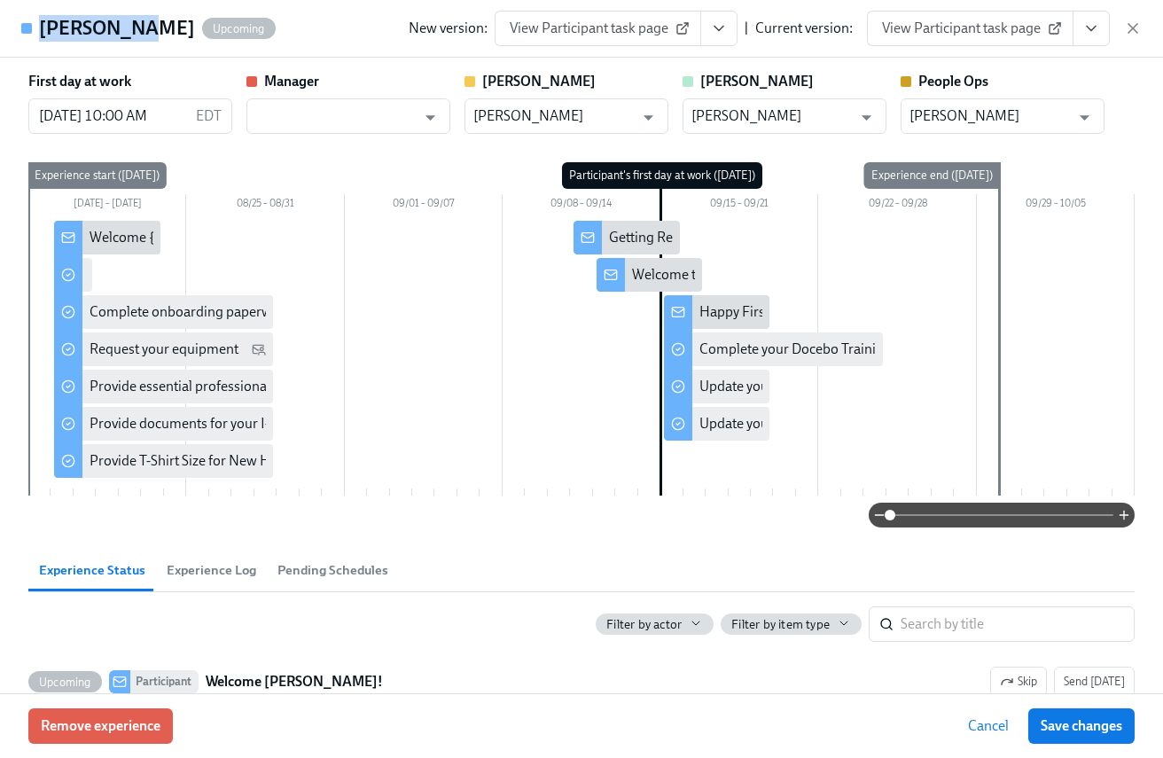
scroll to position [1656, 0]
click at [1131, 26] on icon "button" at bounding box center [1133, 28] width 9 height 9
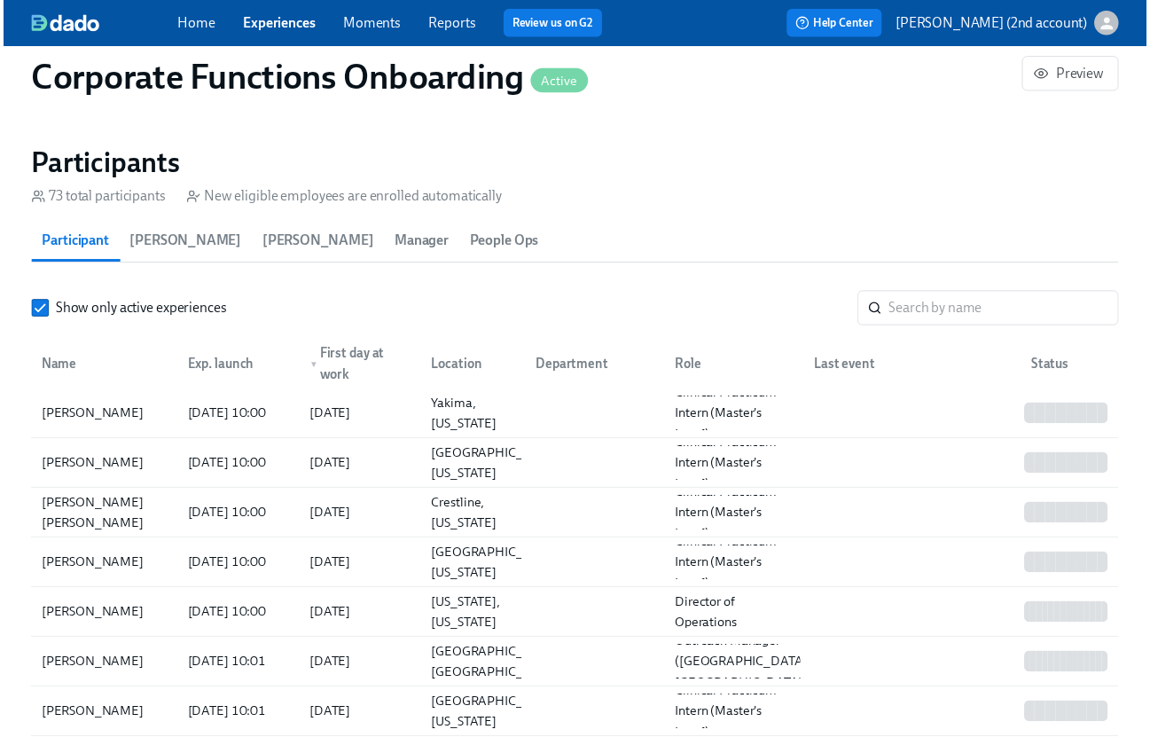
scroll to position [0, 13281]
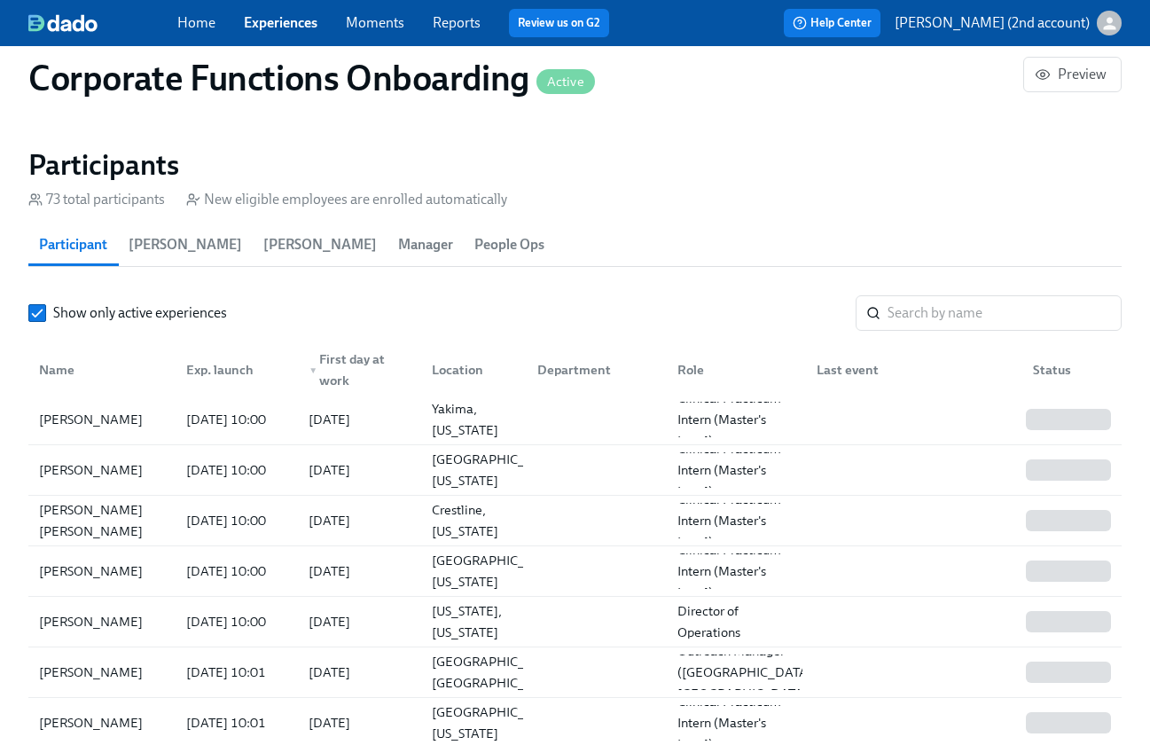
click at [283, 30] on link "Experiences" at bounding box center [281, 22] width 74 height 17
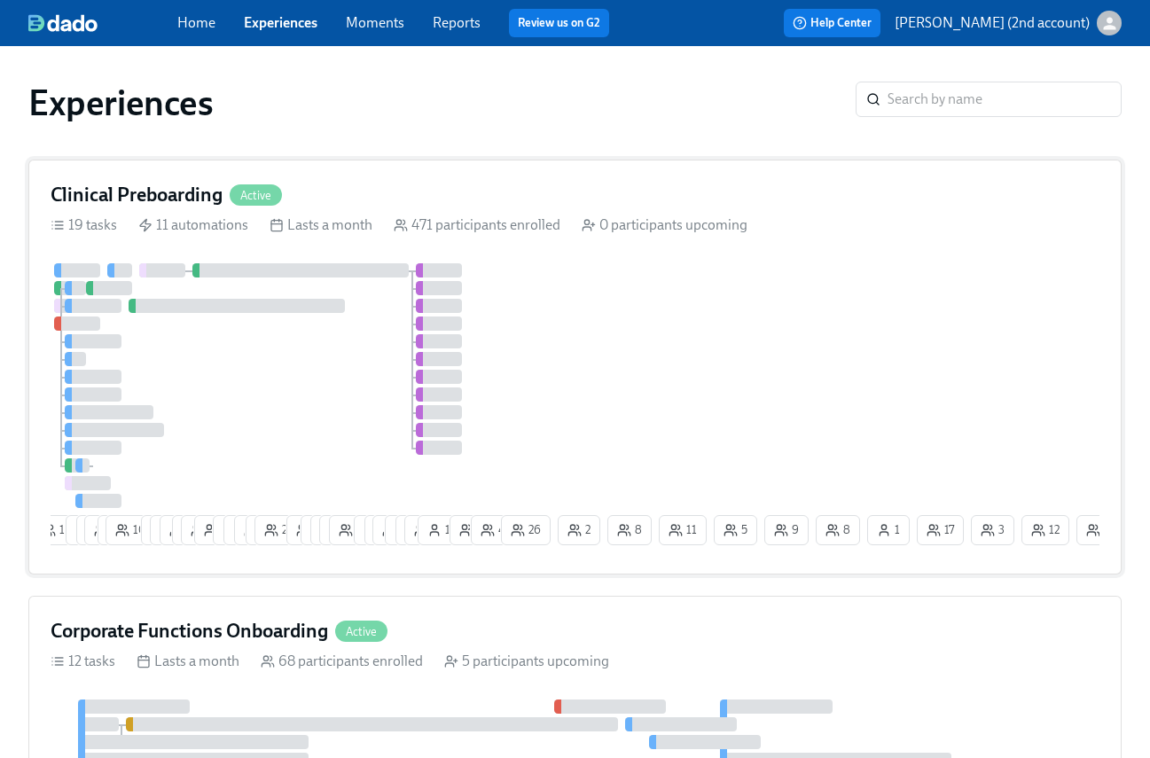
click at [293, 188] on div "Clinical Preboarding Active" at bounding box center [575, 195] width 1049 height 27
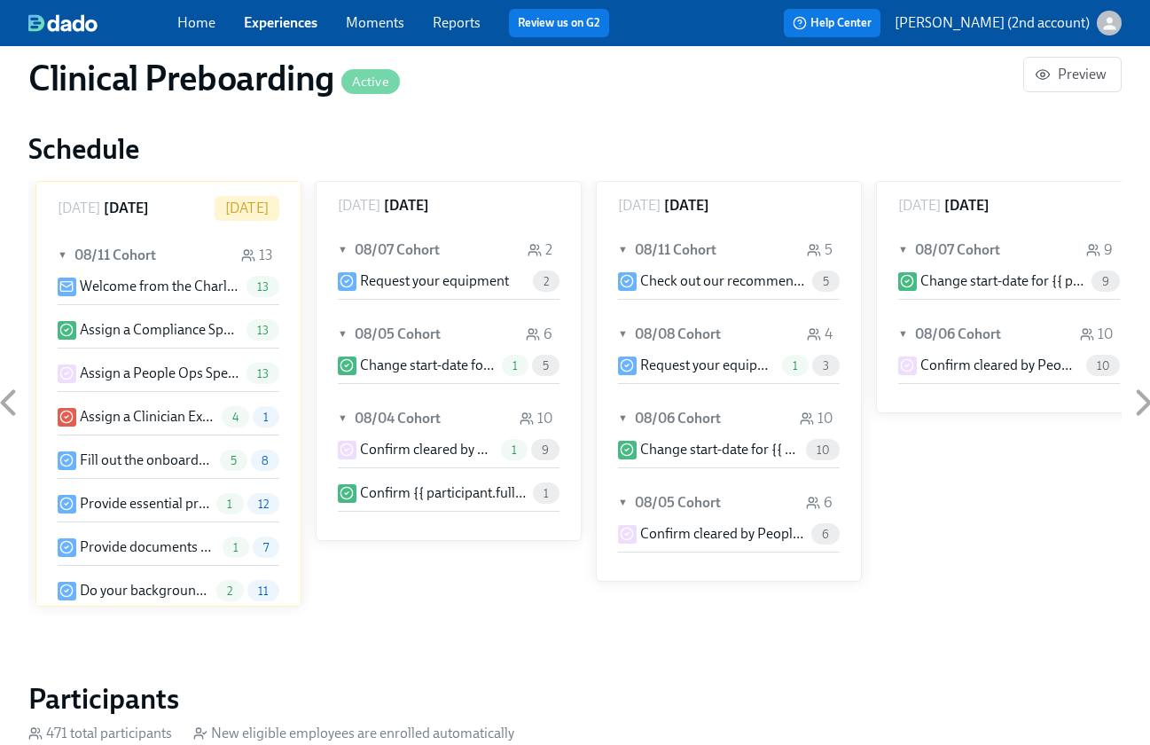
scroll to position [1609, 0]
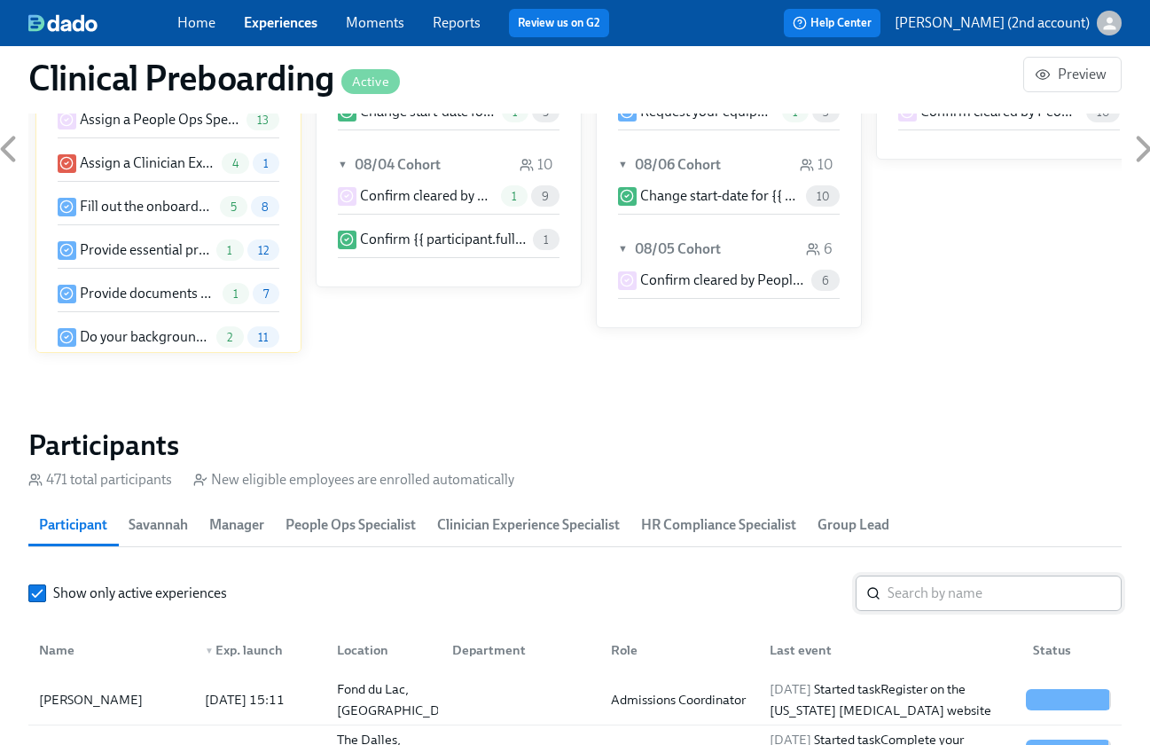
click at [998, 591] on input "search" at bounding box center [1005, 592] width 234 height 35
paste input "Rebecca Lermsider"
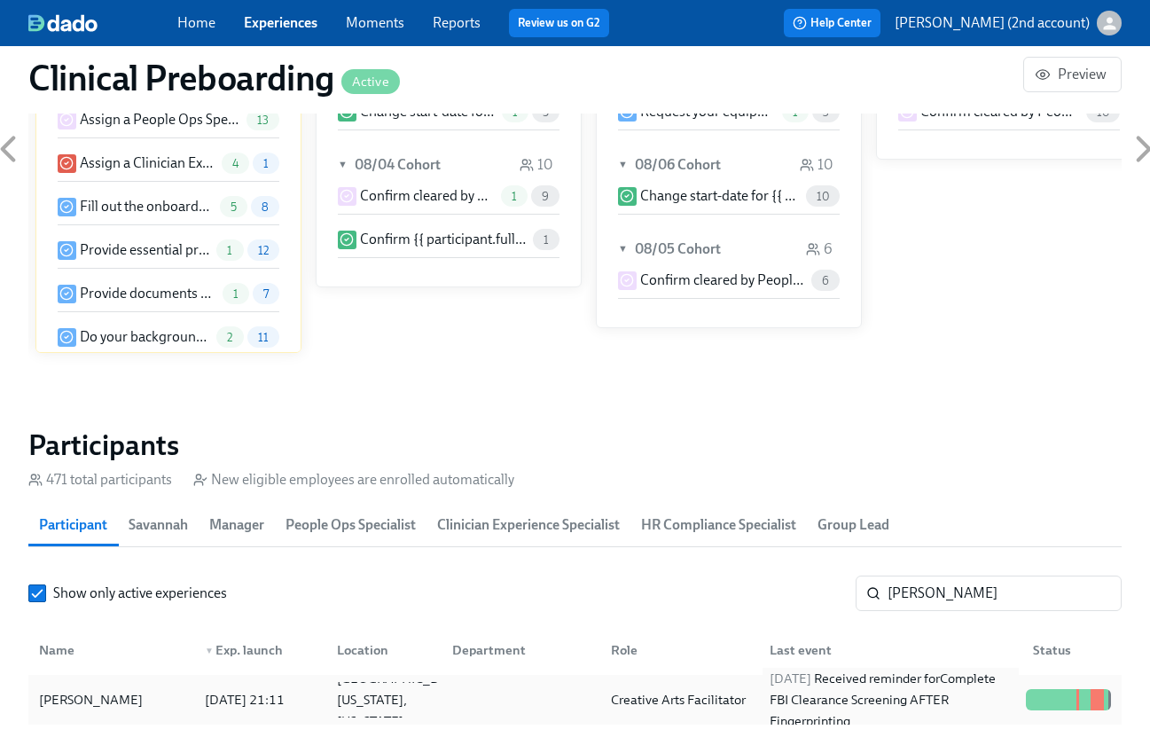
click at [997, 688] on div "2025/08/10 Received reminder for Complete FBI Clearance Screening AFTER Fingerp…" at bounding box center [891, 700] width 256 height 64
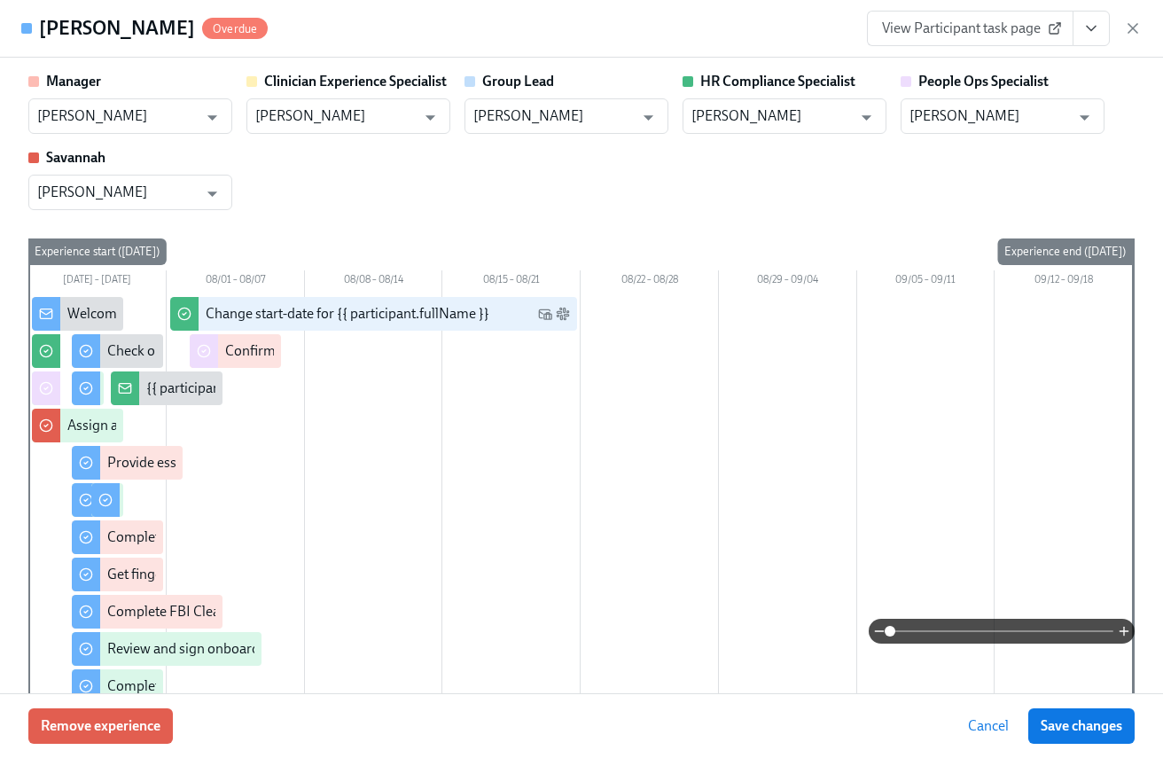
click at [1103, 24] on button "View task page" at bounding box center [1091, 28] width 37 height 35
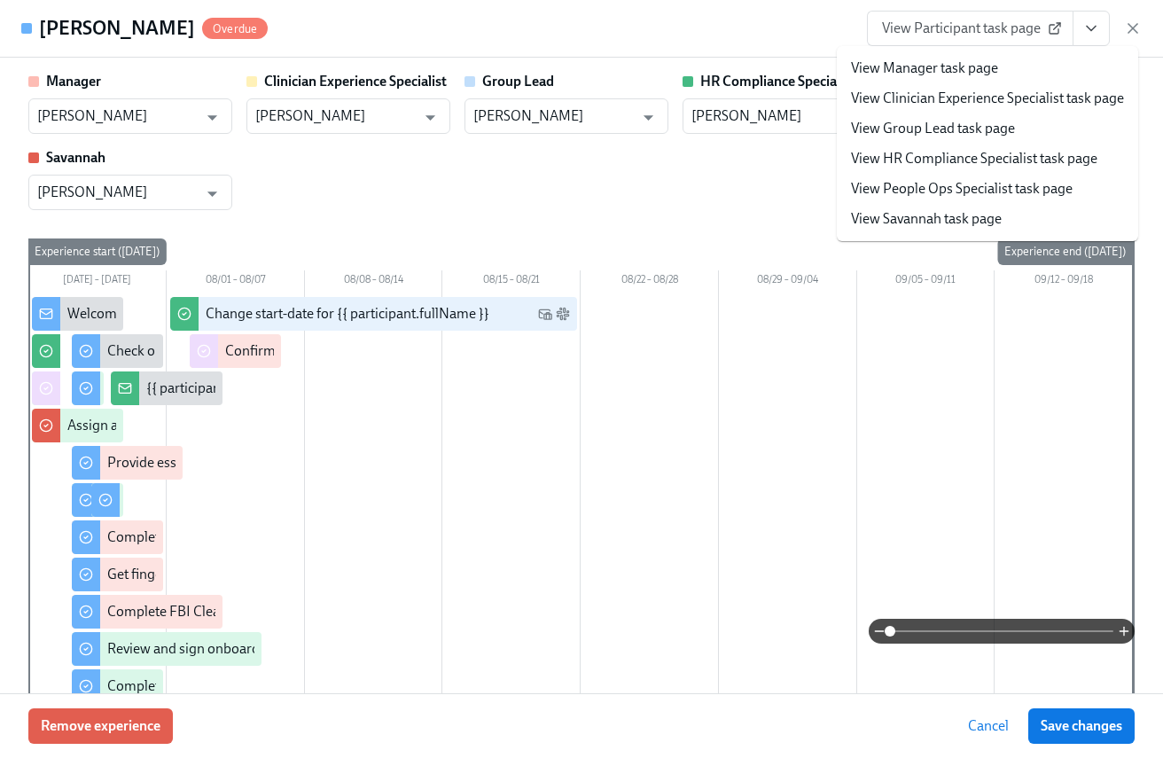
click at [1022, 187] on link "View People Ops Specialist task page" at bounding box center [962, 189] width 222 height 20
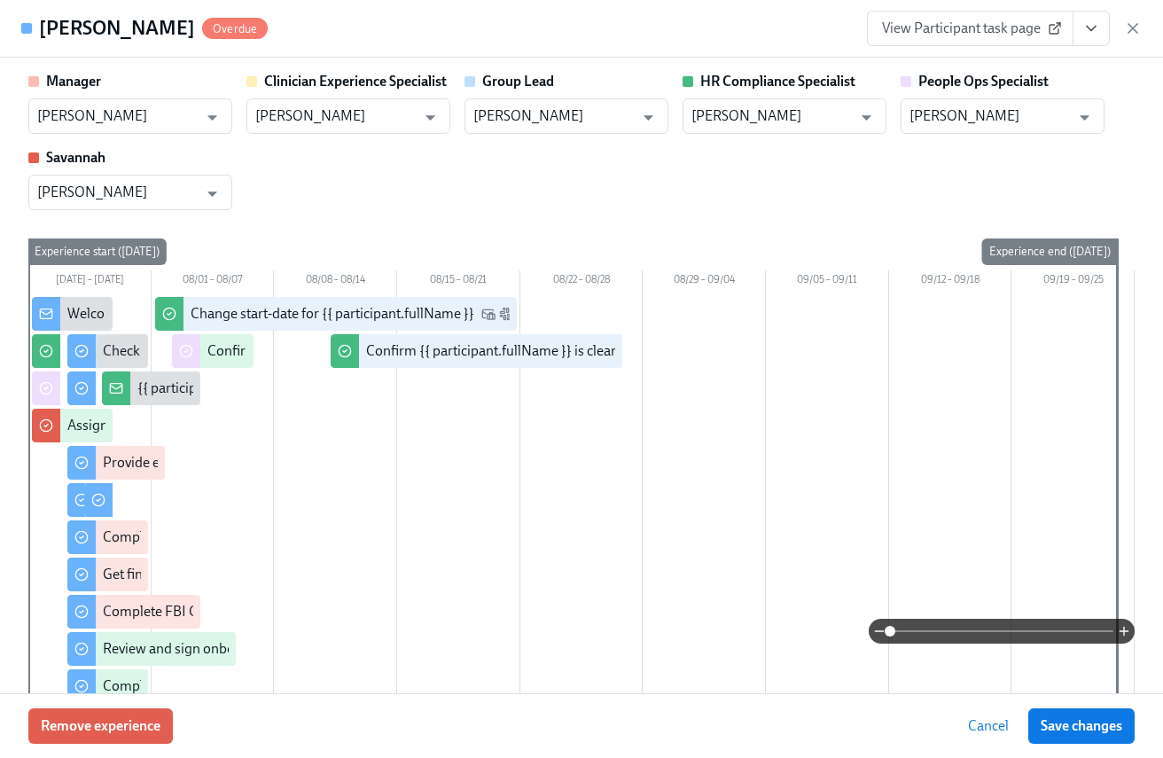
click at [1136, 27] on icon "button" at bounding box center [1133, 29] width 18 height 18
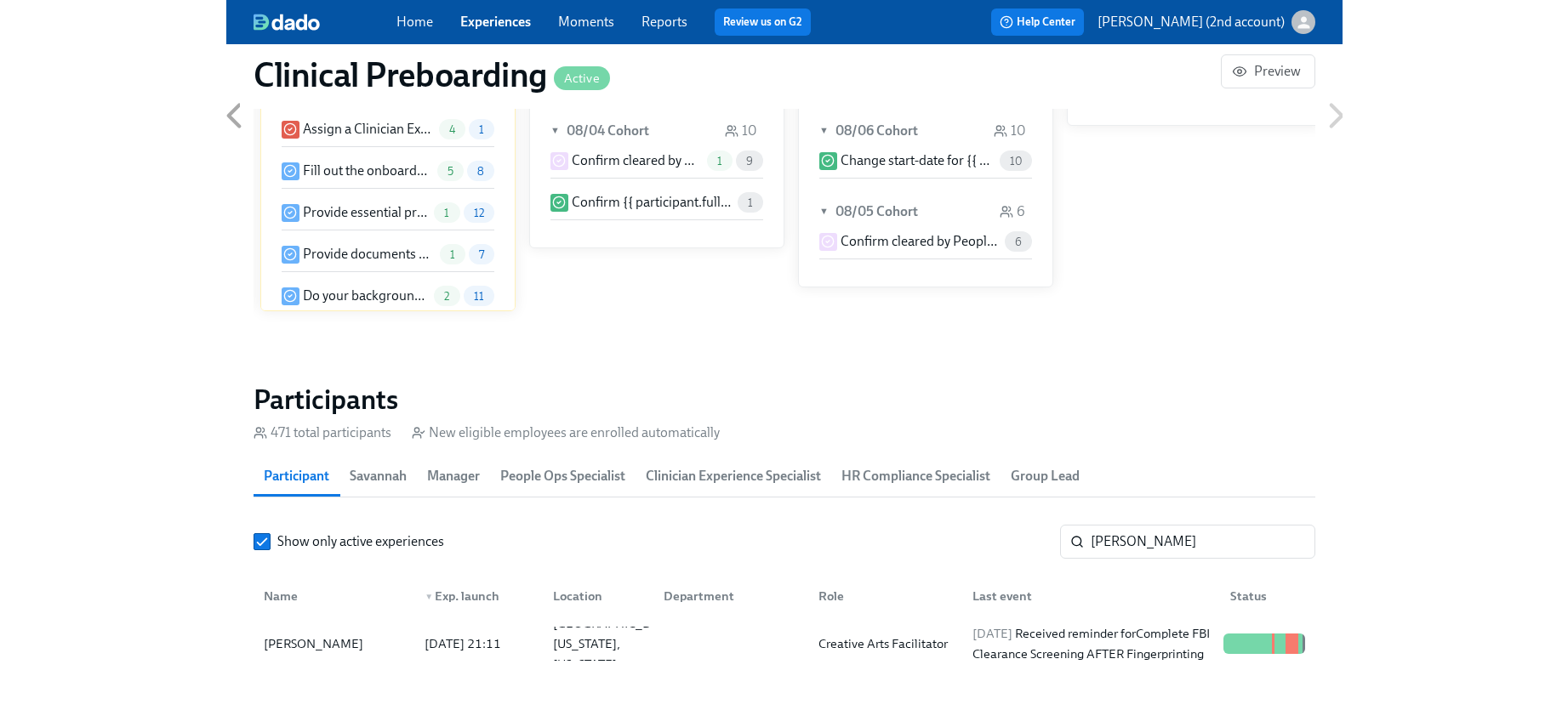
scroll to position [0, 22062]
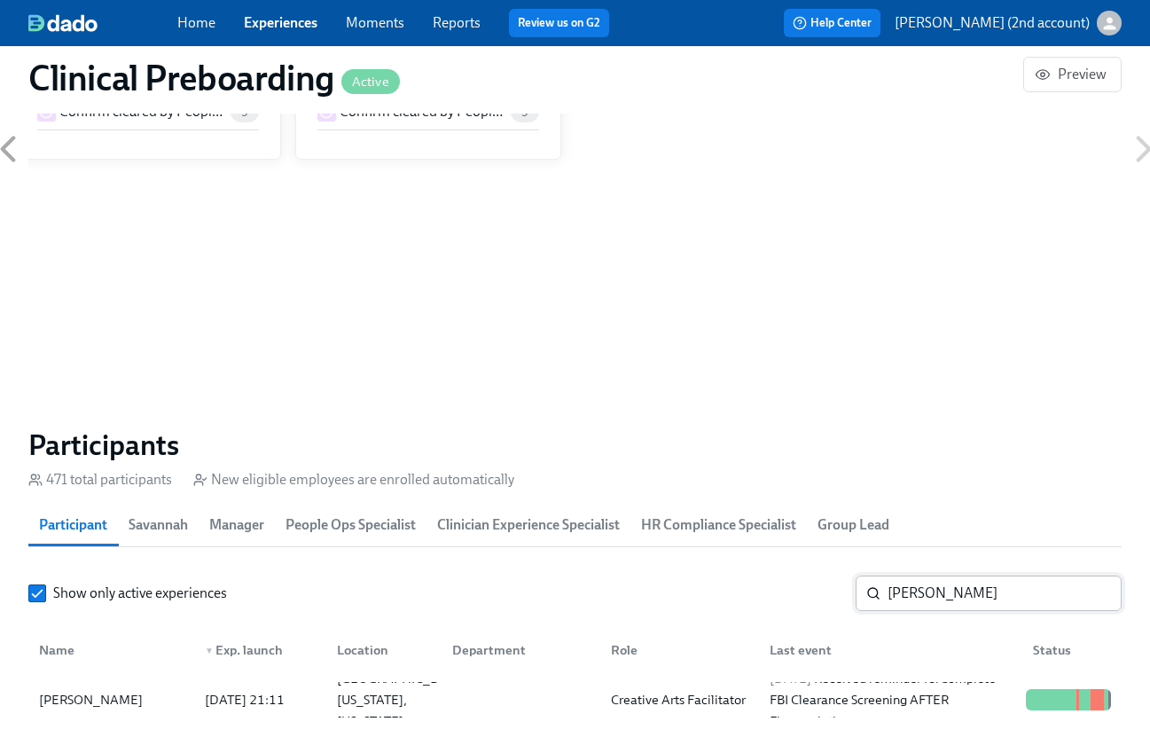
click at [1022, 590] on input "Rebecca Lermsider" at bounding box center [1005, 592] width 234 height 35
paste input "Cesar Alvarez"
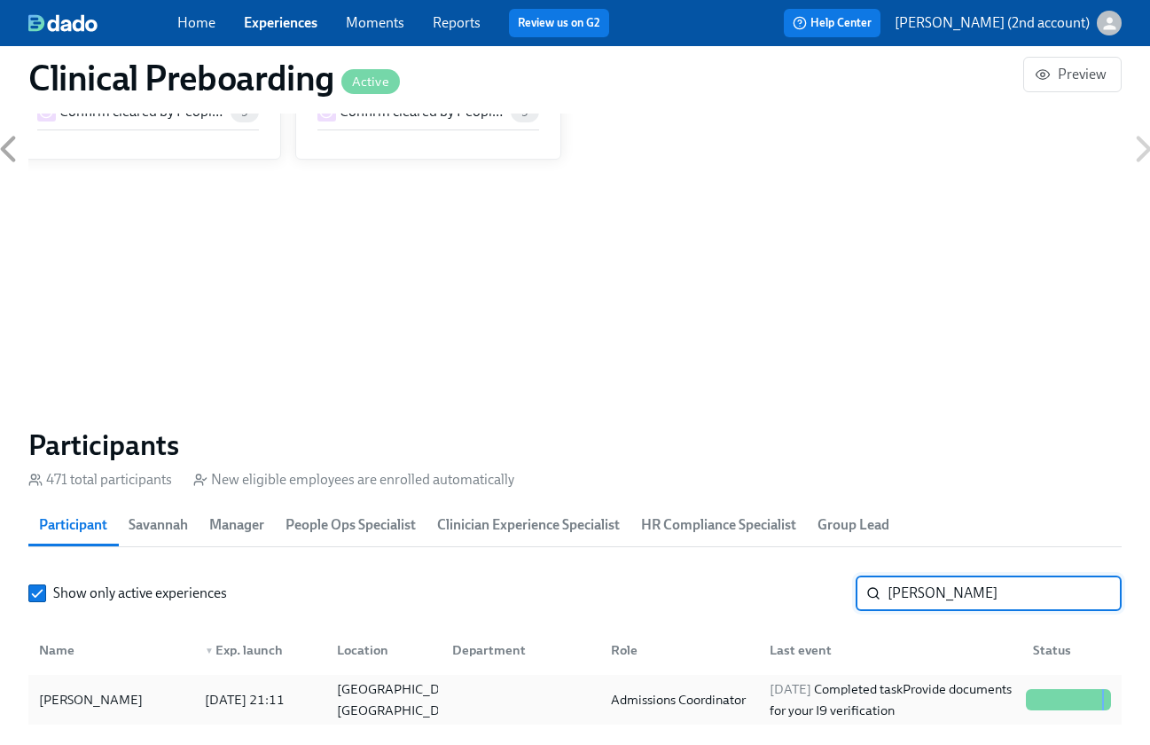
click at [1006, 693] on div "2025/08/10 Completed task Provide documents for your I9 verification" at bounding box center [891, 699] width 256 height 43
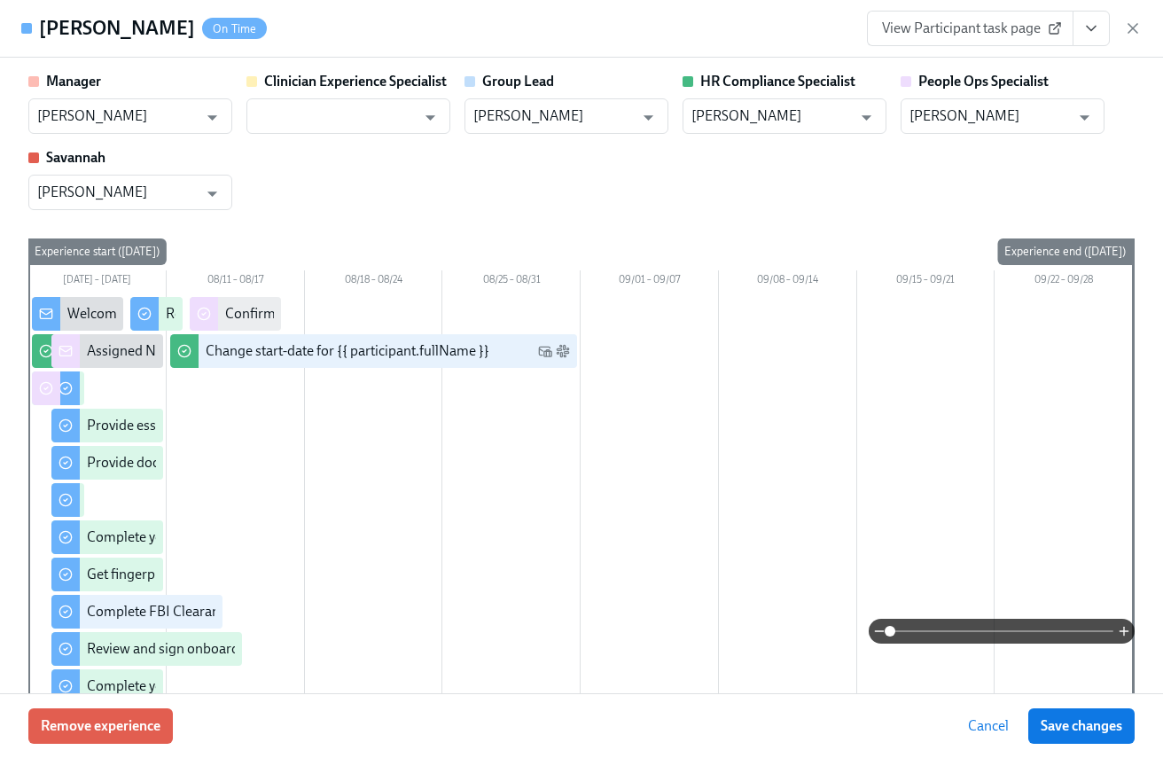
click at [1089, 30] on icon "View task page" at bounding box center [1092, 29] width 18 height 18
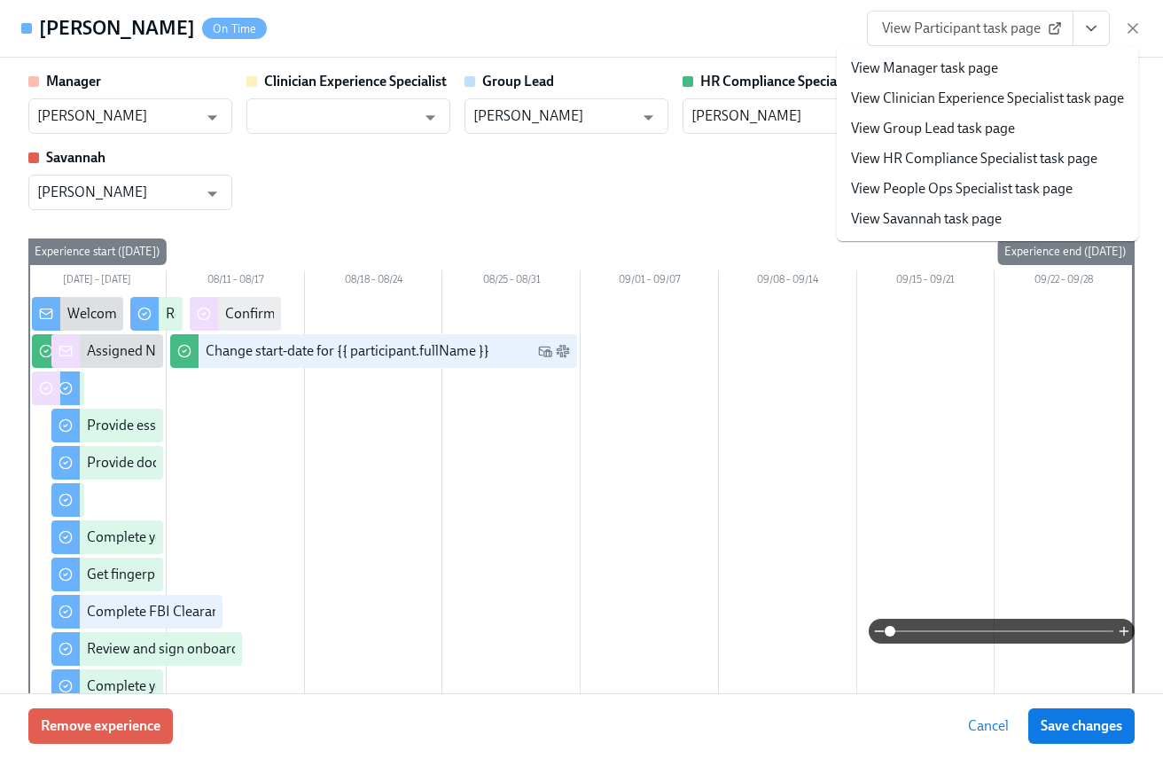
click at [1022, 184] on link "View People Ops Specialist task page" at bounding box center [962, 189] width 222 height 20
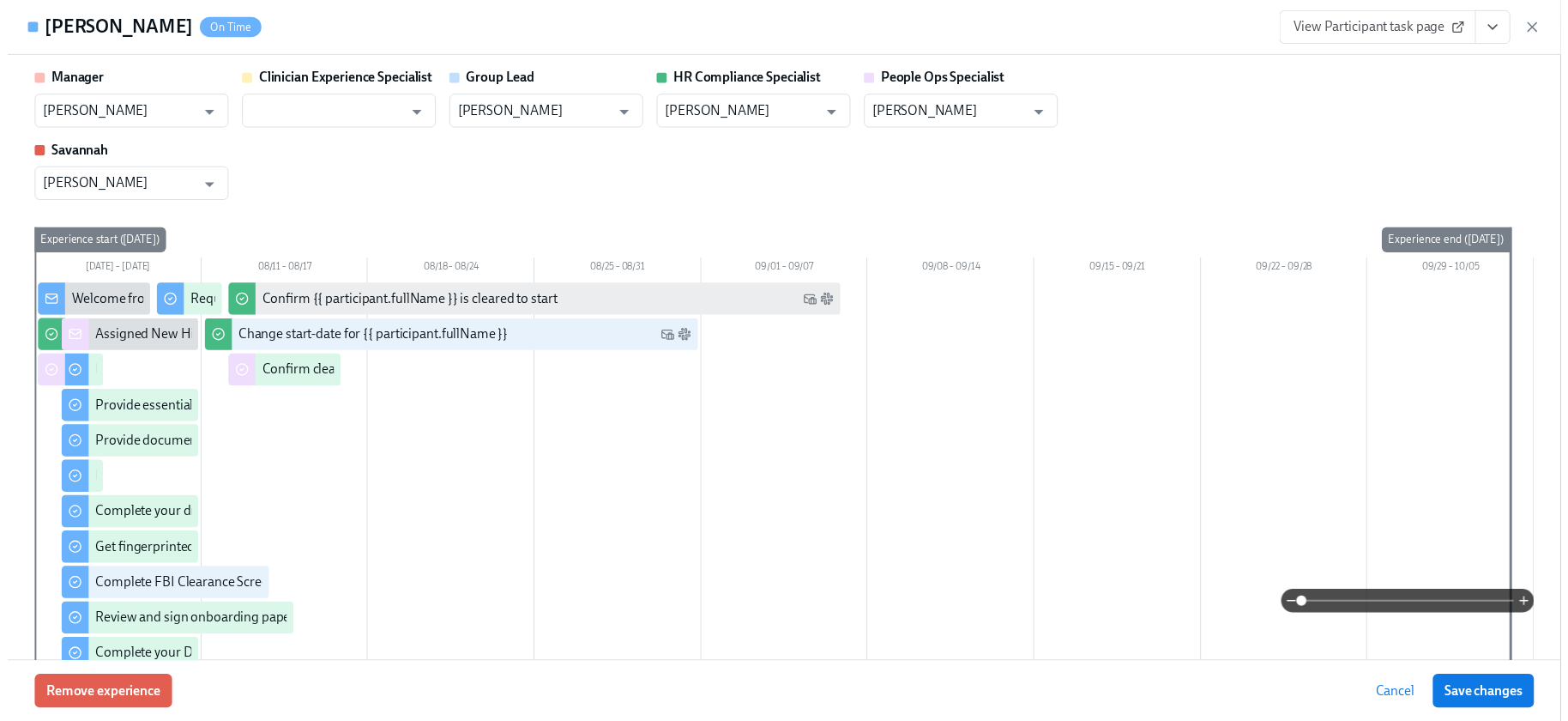
scroll to position [0, 21811]
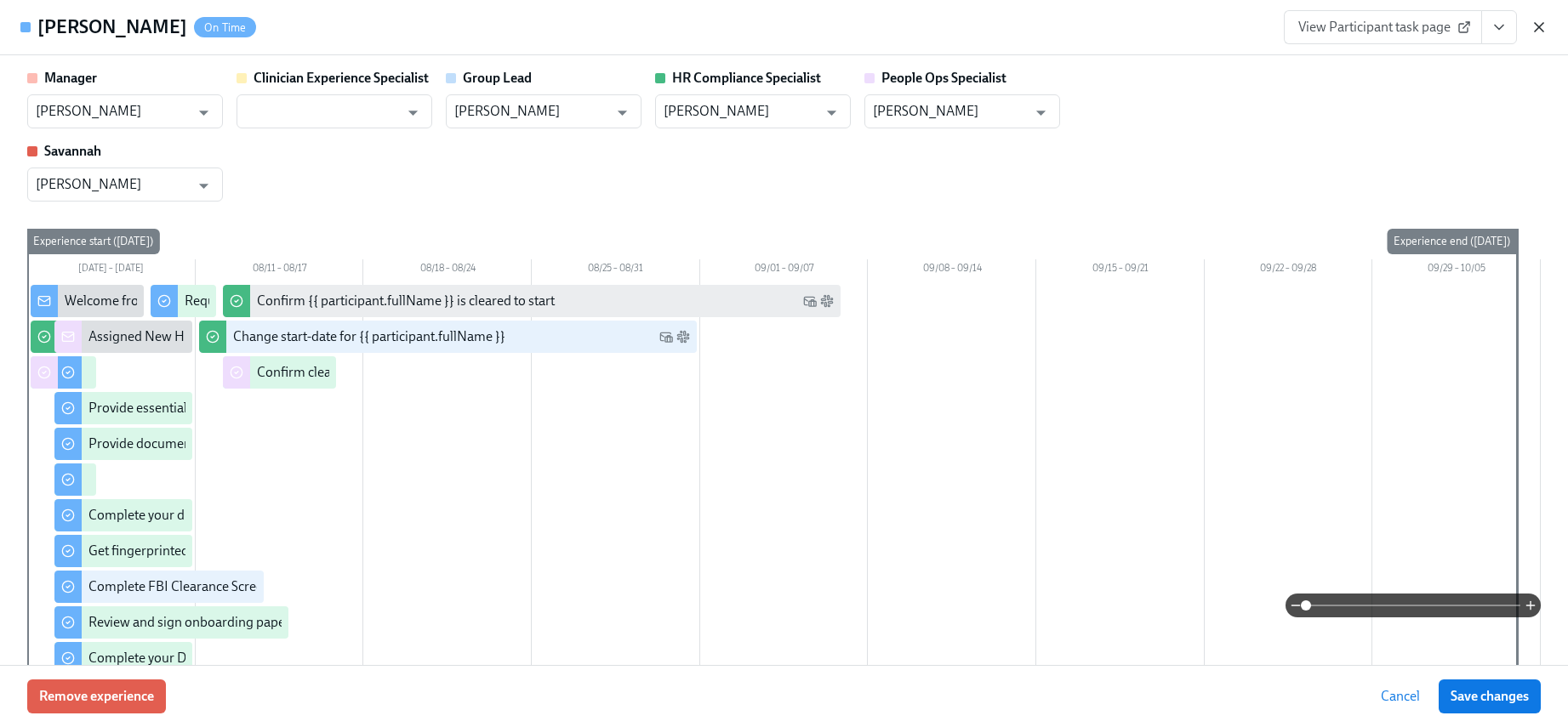
click at [1116, 30] on icon "button" at bounding box center [1539, 27] width 9 height 9
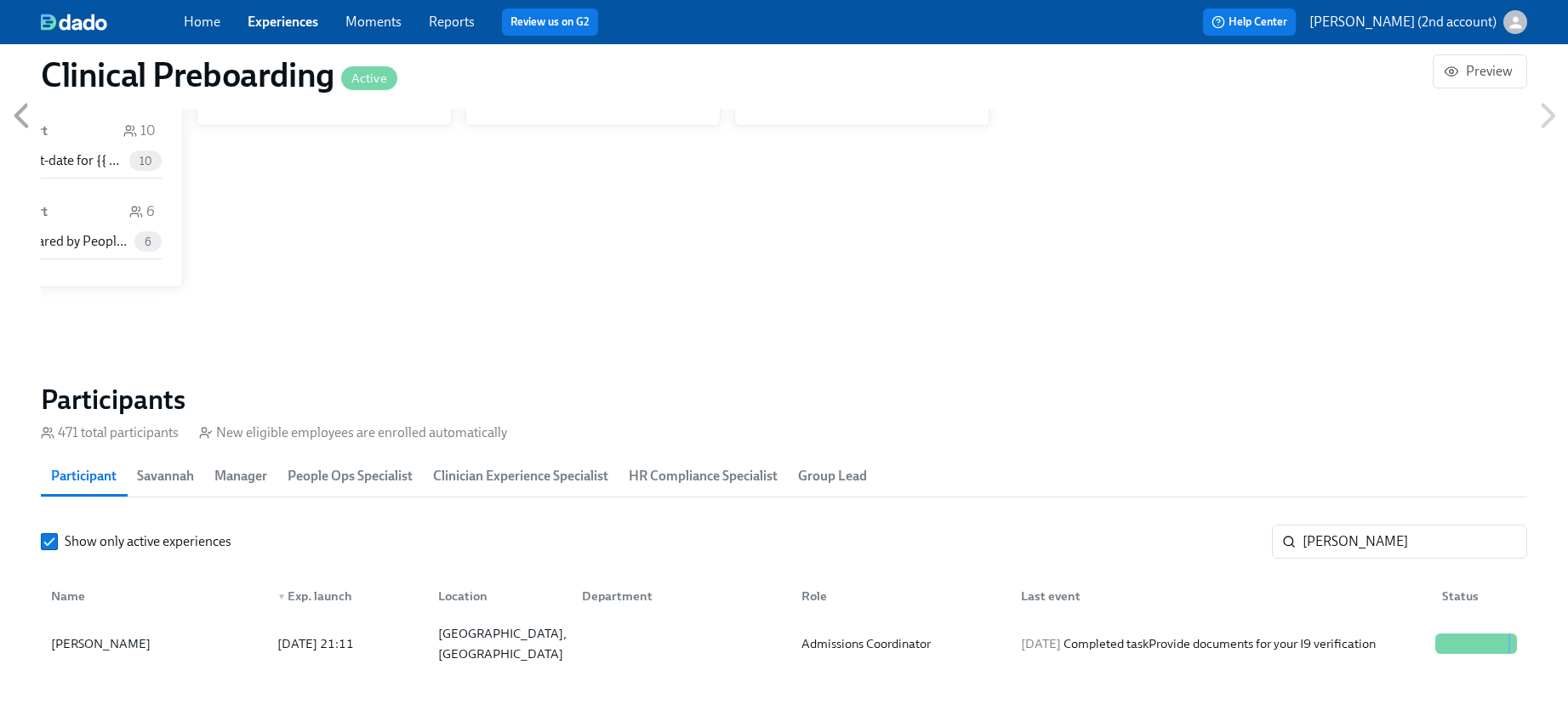
scroll to position [0, 21625]
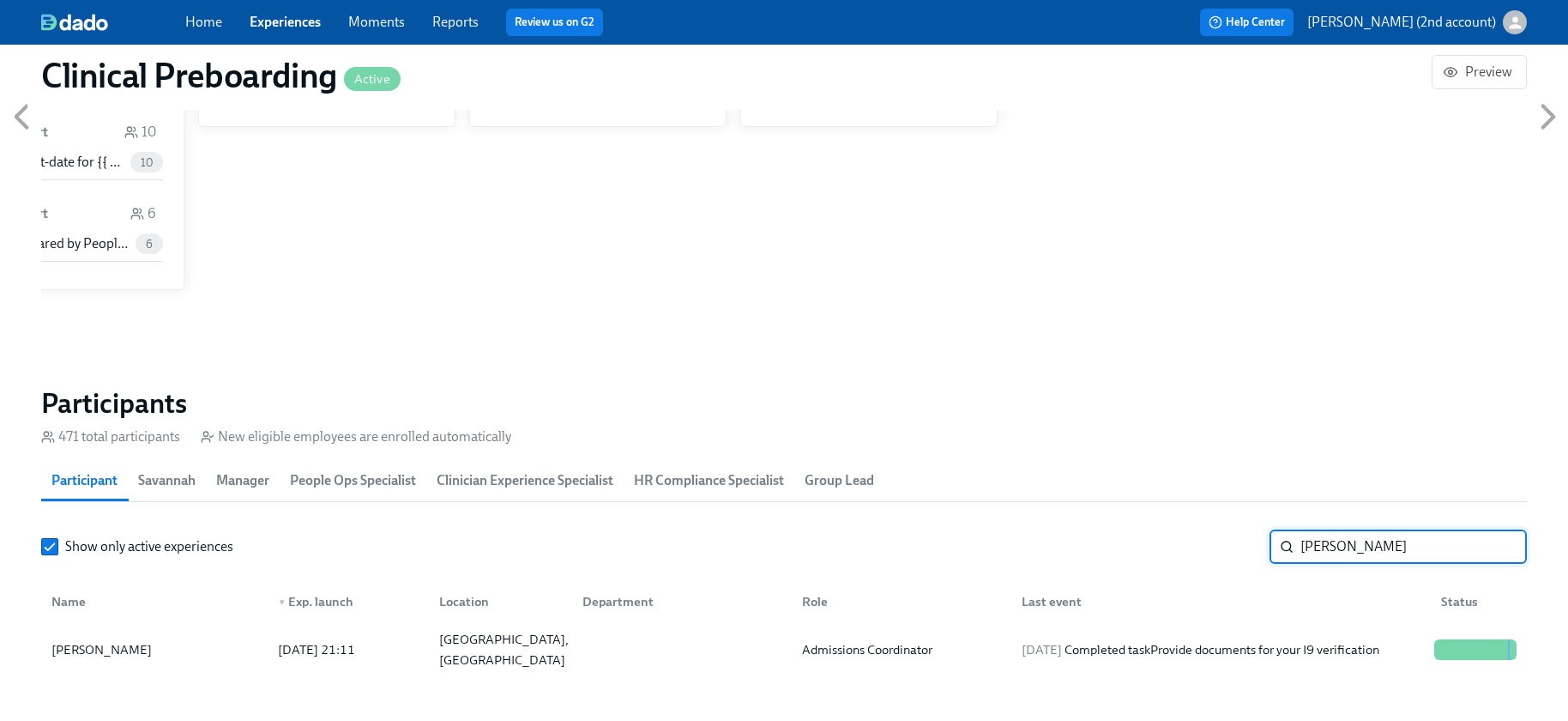
drag, startPoint x: 1327, startPoint y: 553, endPoint x: 1261, endPoint y: 556, distance: 66.1
click at [1125, 556] on div "Show only active experiences Cesar Alvarez ​" at bounding box center [784, 546] width 1486 height 34
paste input "[PERSON_NAME]"
click at [1125, 657] on div "2025/08/11 Started task Request your equipment" at bounding box center [1141, 649] width 254 height 20
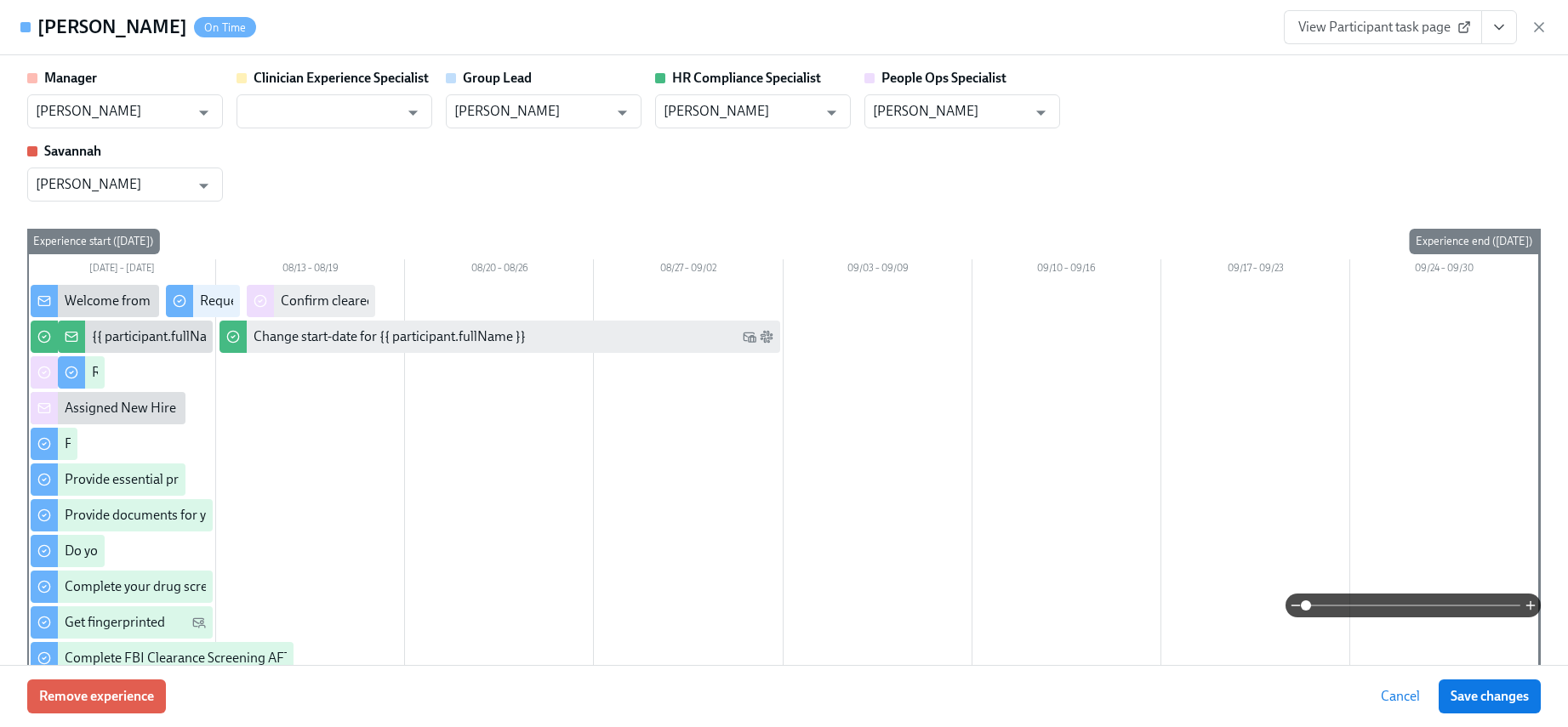
click at [1116, 26] on button "View task page" at bounding box center [1499, 27] width 36 height 34
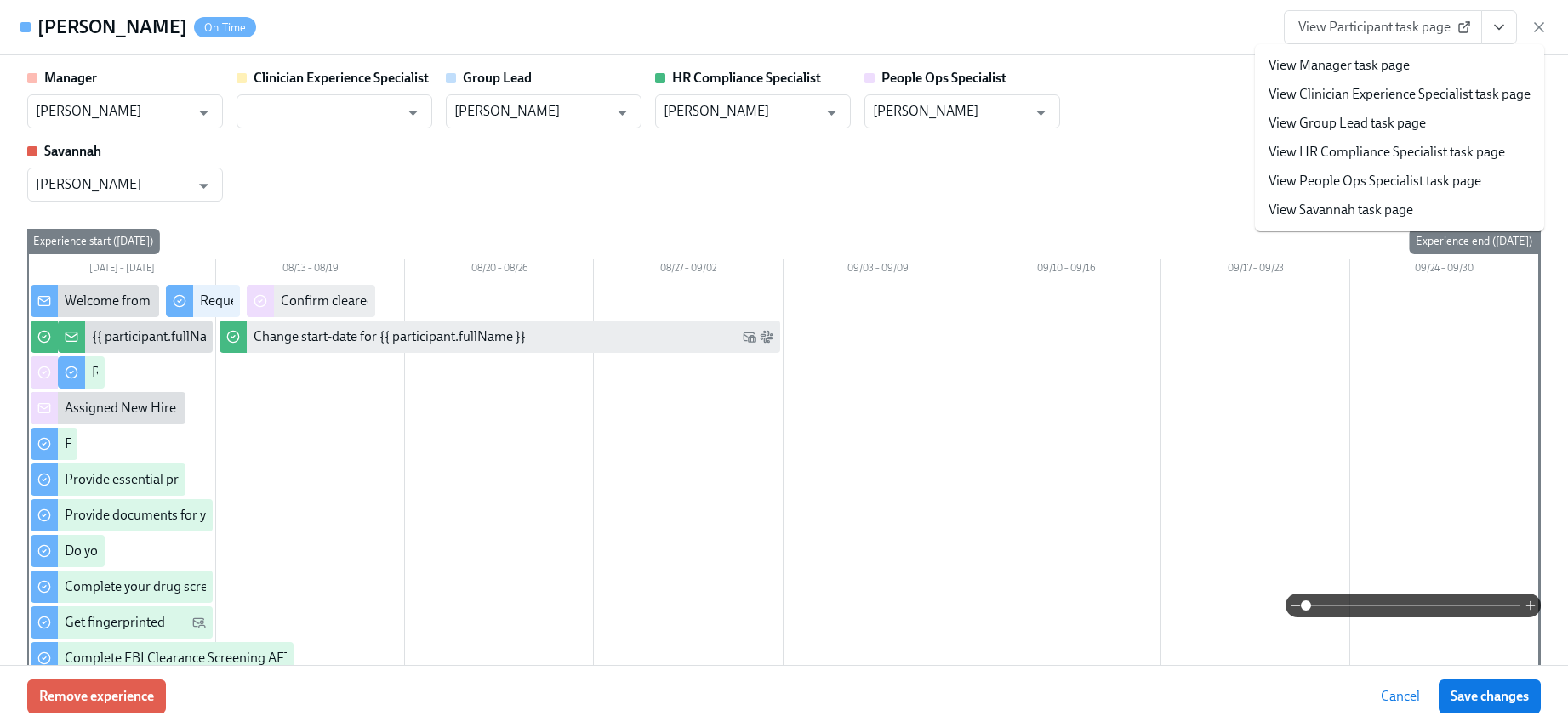
click at [1116, 180] on link "View People Ops Specialist task page" at bounding box center [1375, 181] width 213 height 19
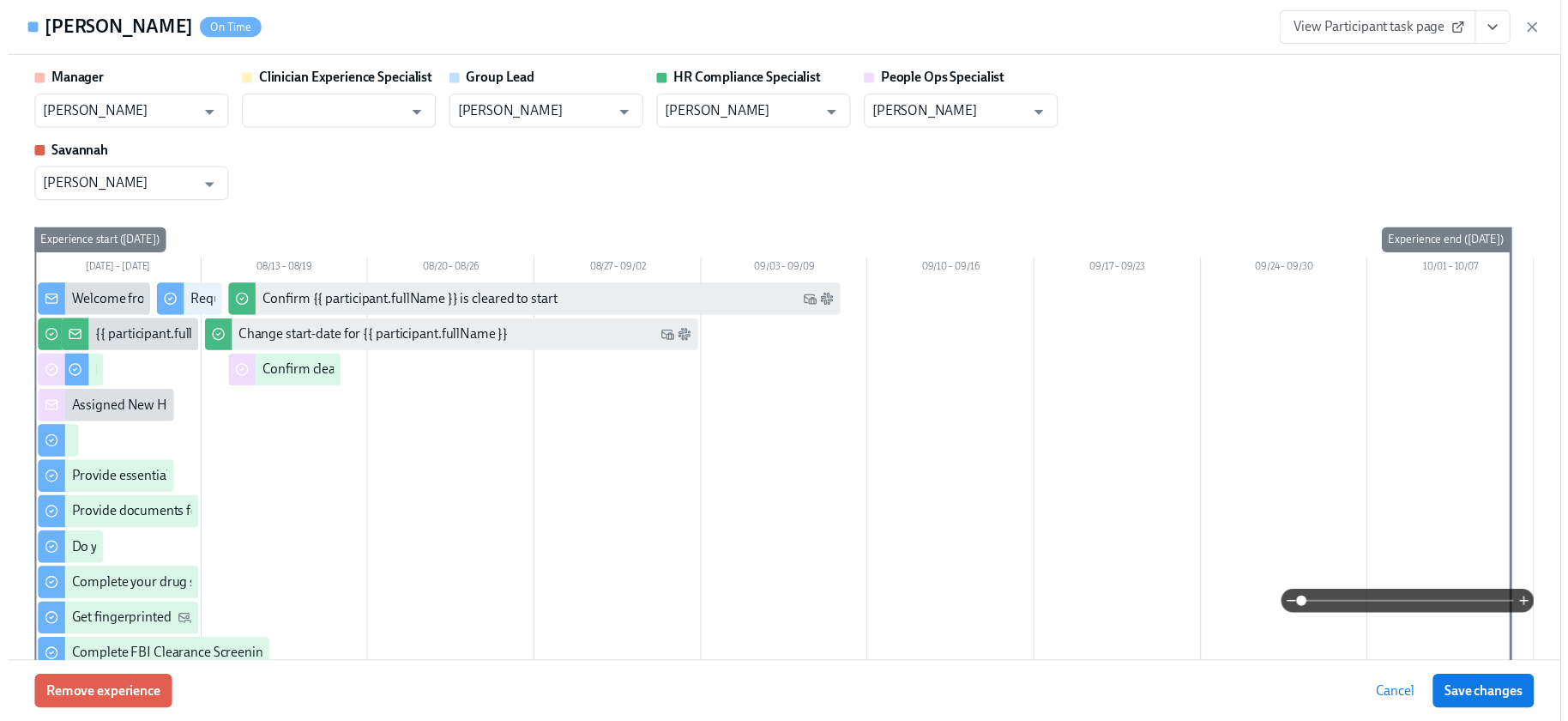
scroll to position [0, 21811]
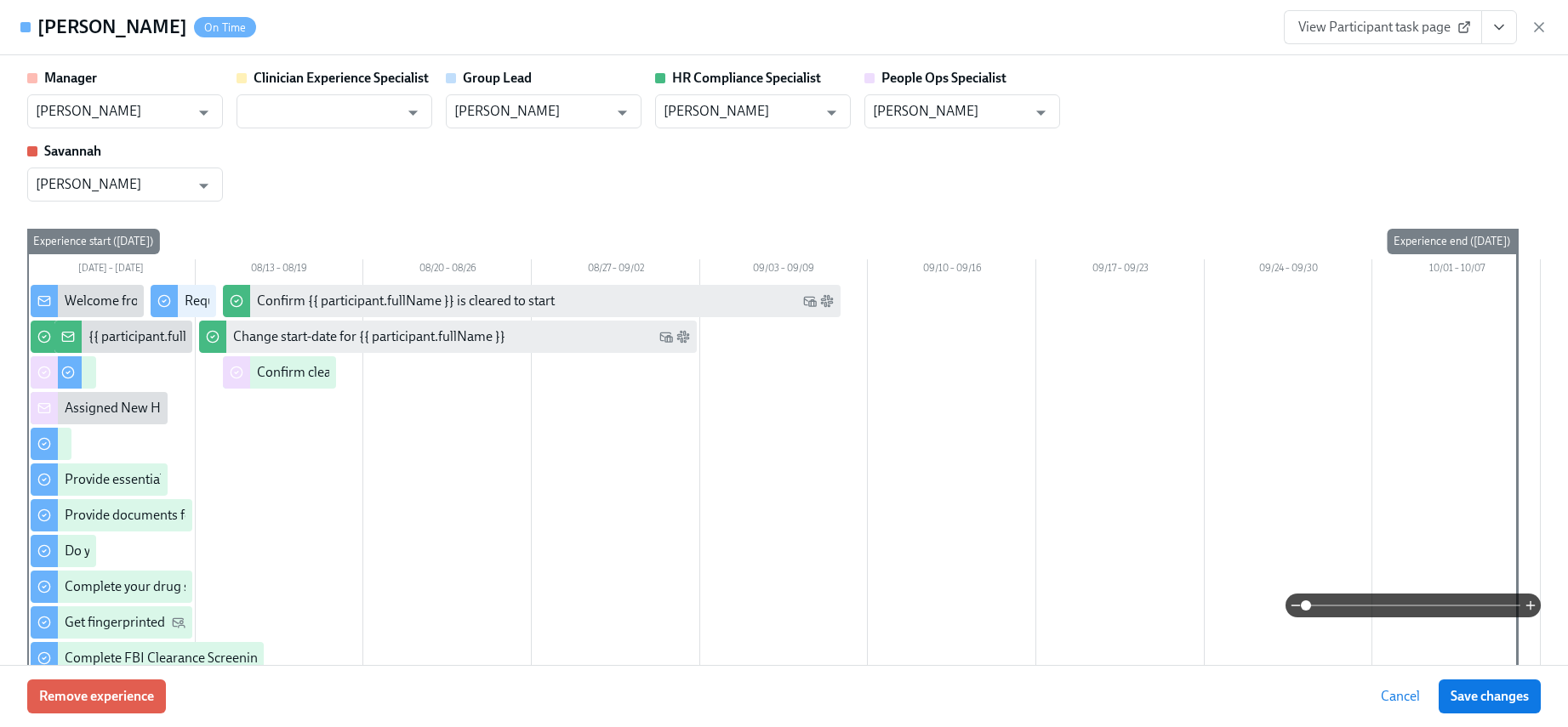
click at [1116, 26] on icon "button" at bounding box center [1539, 27] width 9 height 9
click at [1116, 26] on div "Home Experiences Moments Reports Review us on G2 Help Center Jackie Jean (2nd a…" at bounding box center [777, 22] width 1556 height 44
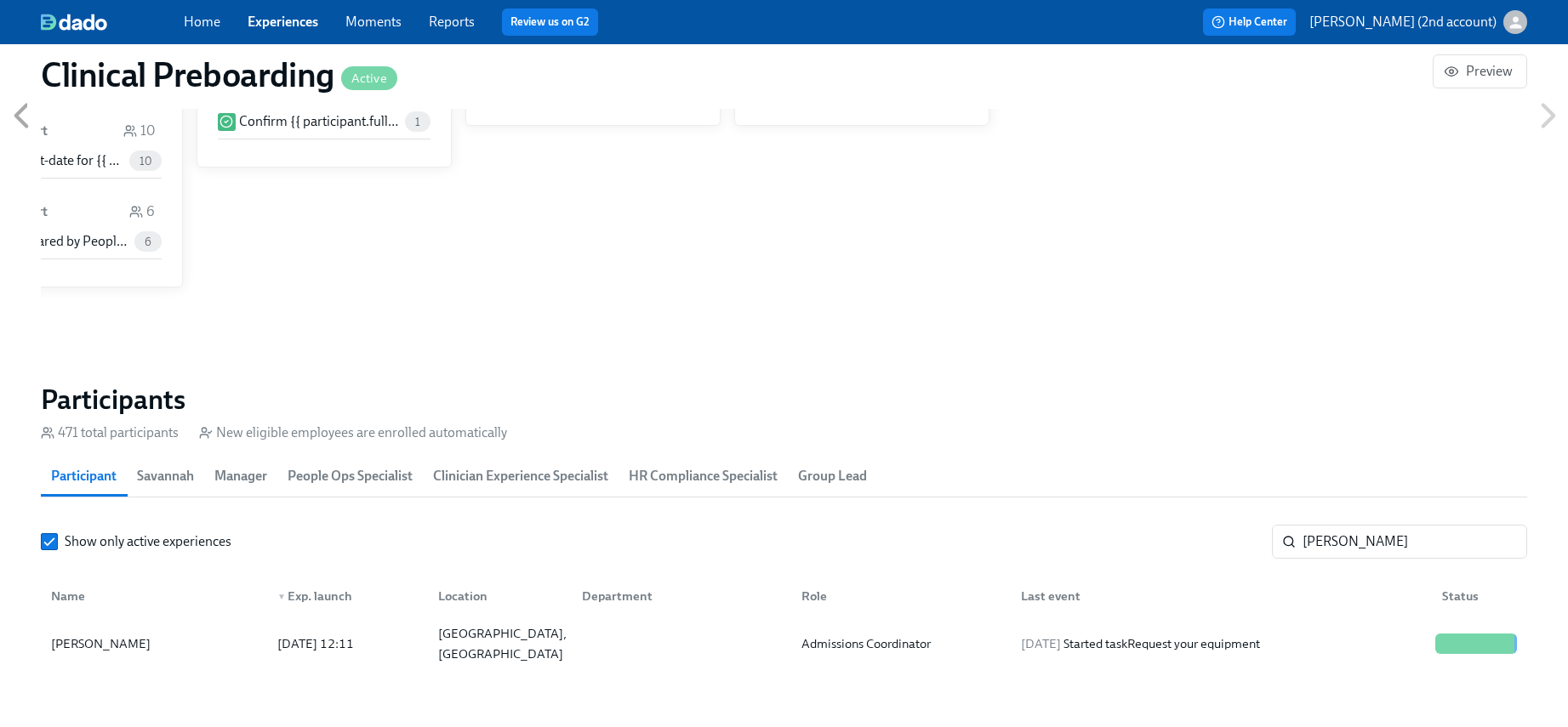
scroll to position [0, 21625]
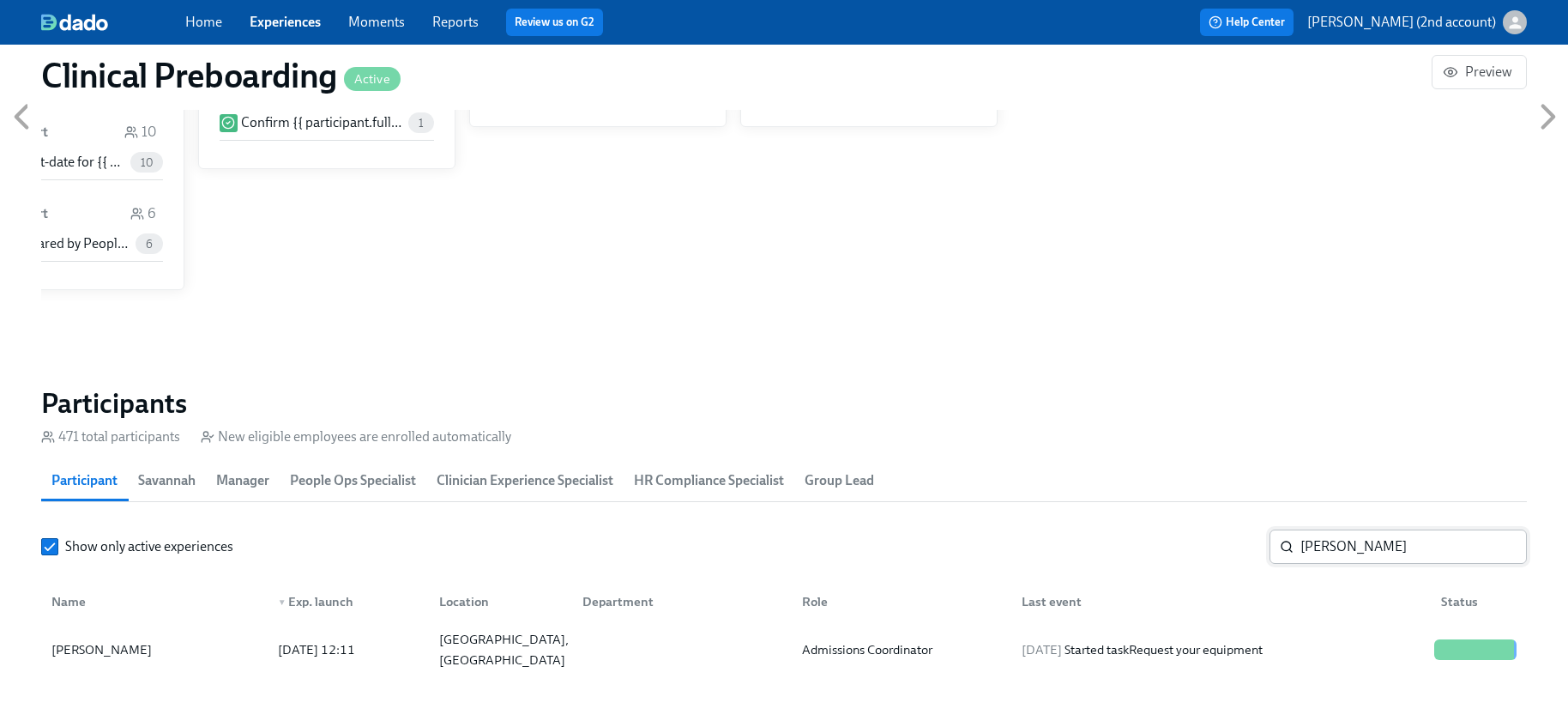
click at [1125, 537] on input "[PERSON_NAME]" at bounding box center [1413, 546] width 226 height 34
click at [1125, 536] on input "[PERSON_NAME]" at bounding box center [1413, 546] width 226 height 34
paste input "Corina Camacho"
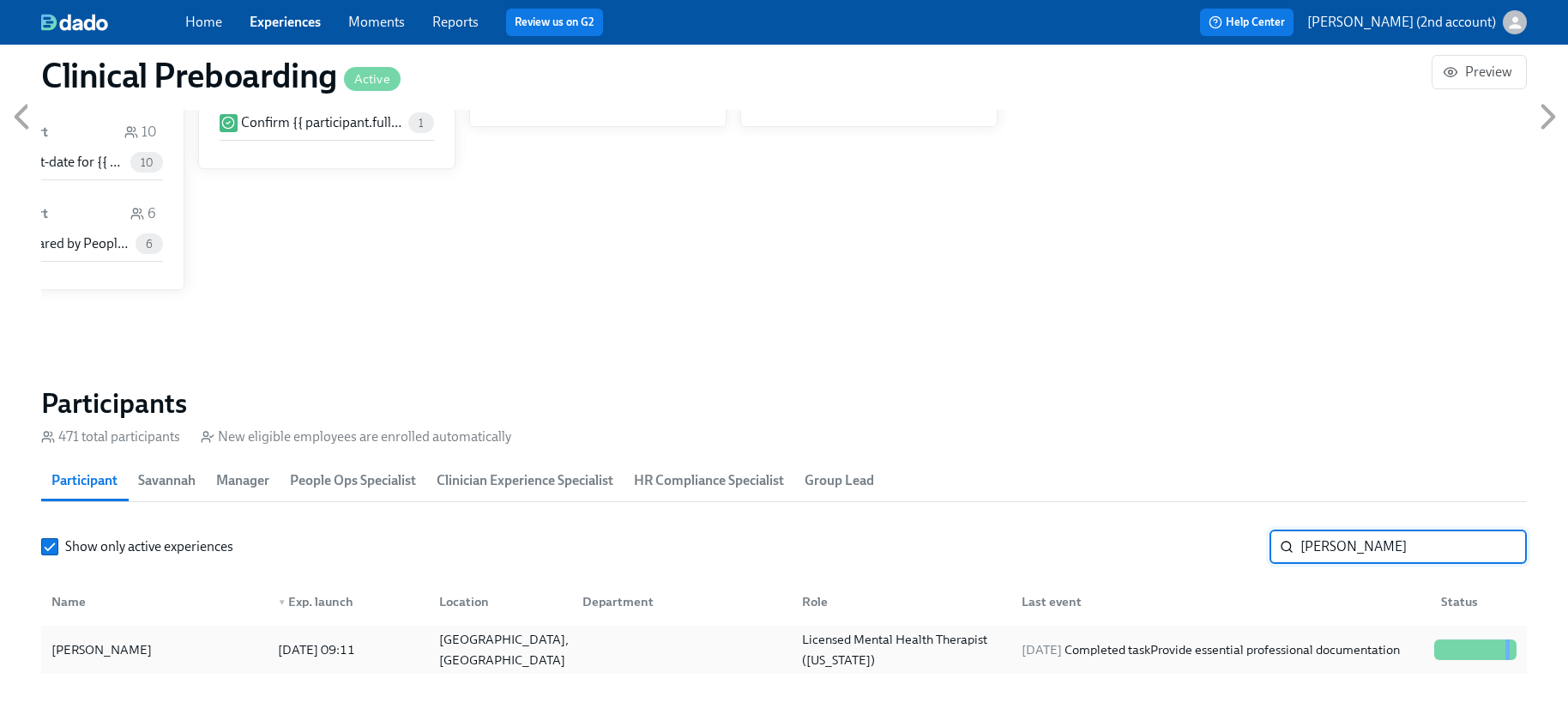
type input "Corina Camacho"
click at [1125, 646] on div "2025/08/11 Completed task Provide essential professional documentation" at bounding box center [1210, 649] width 392 height 20
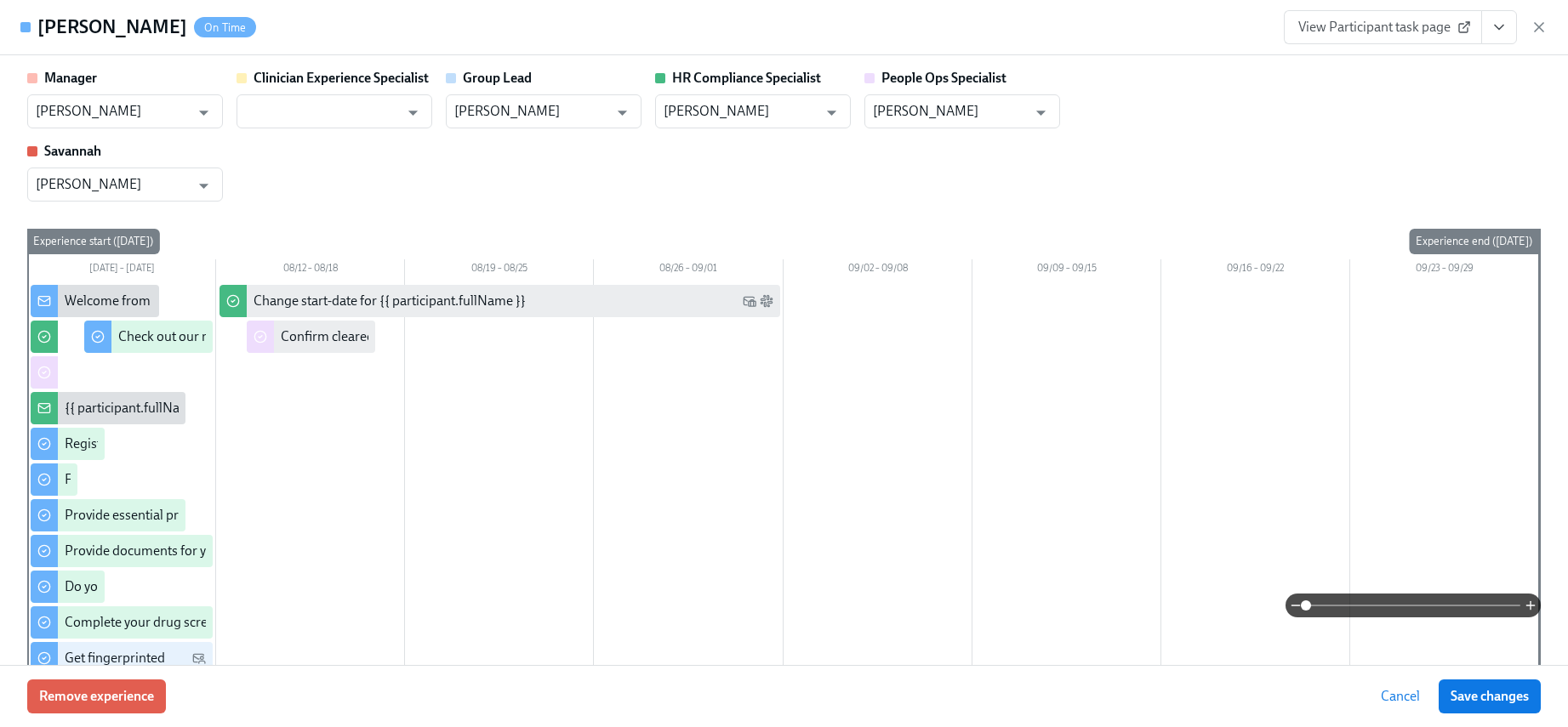
click at [1116, 26] on icon "View task page" at bounding box center [1499, 28] width 9 height 4
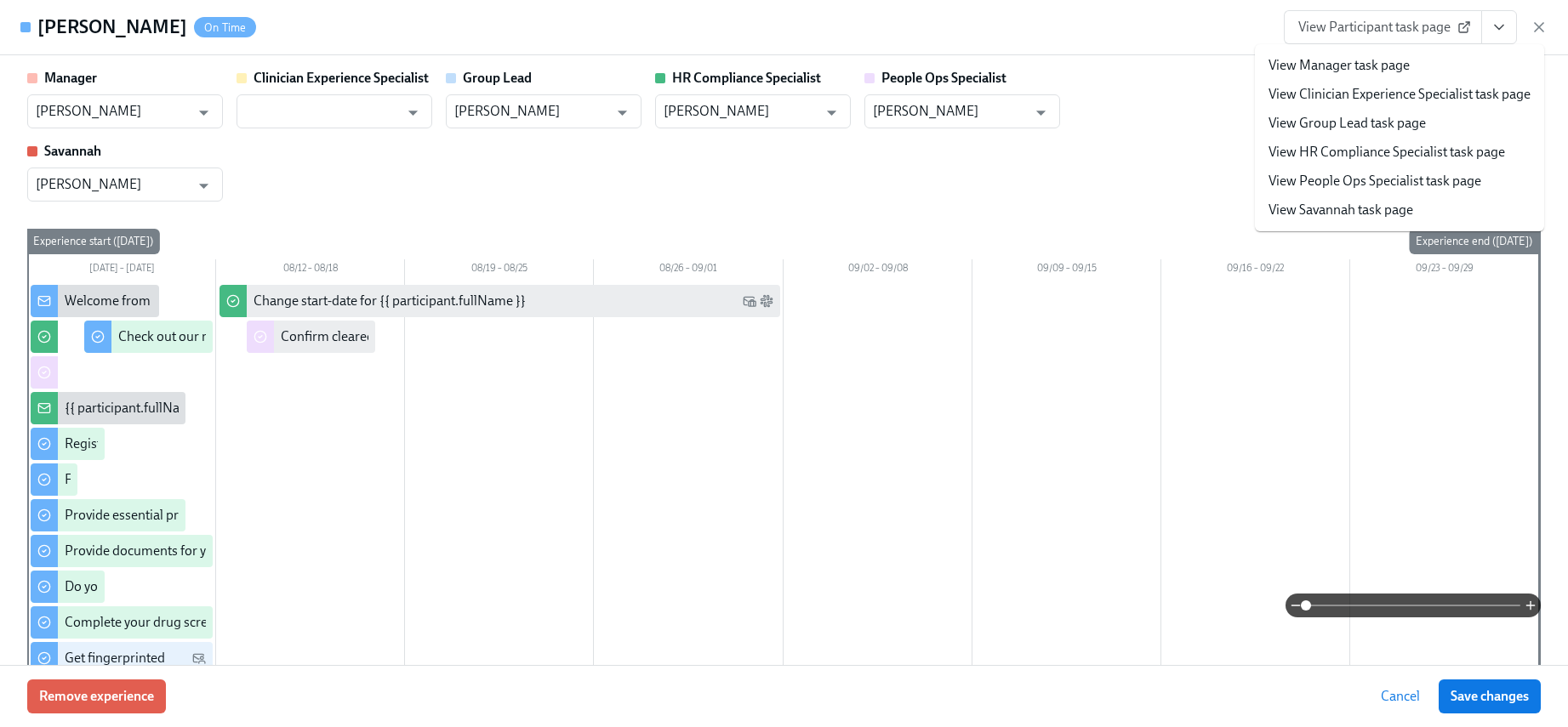
click at [1116, 185] on link "View People Ops Specialist task page" at bounding box center [1375, 181] width 213 height 19
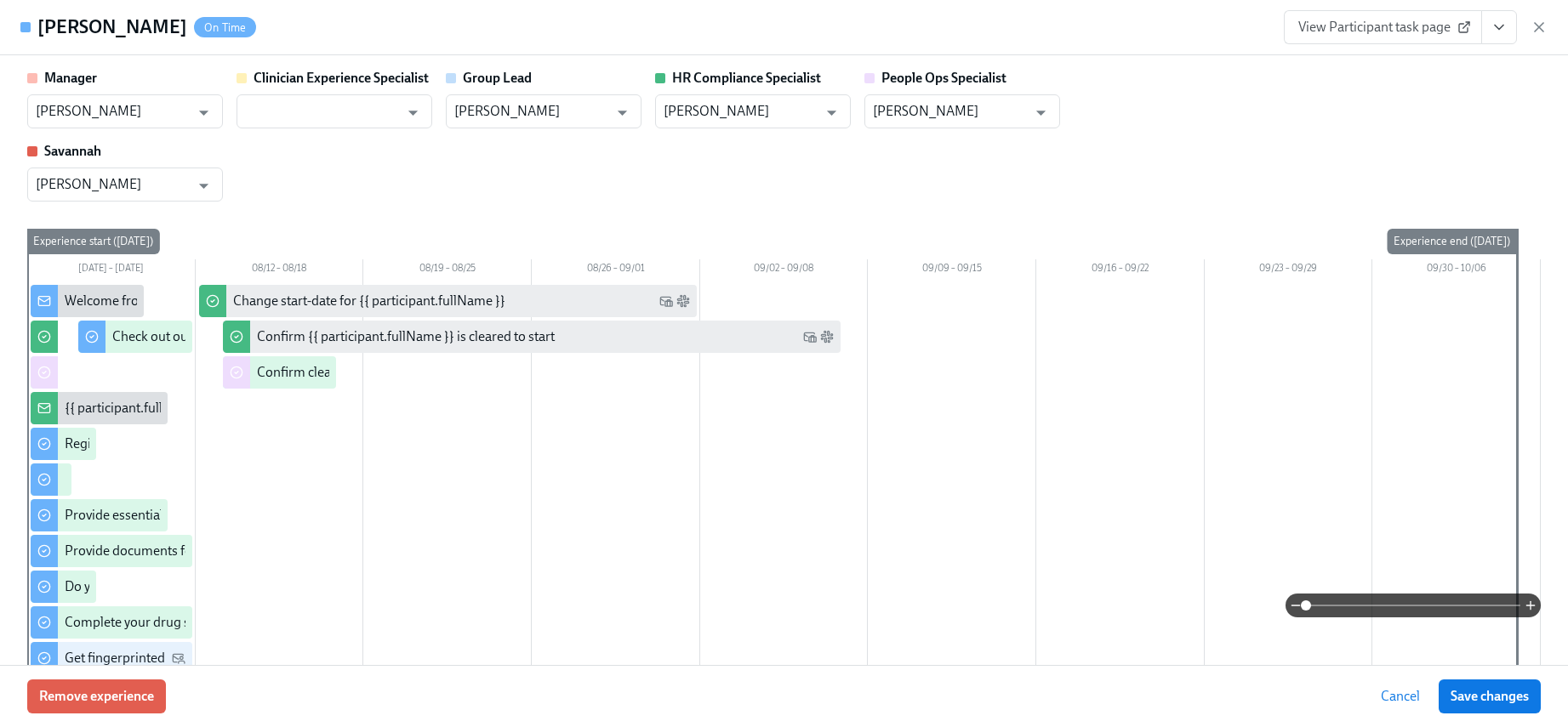
scroll to position [0, 21637]
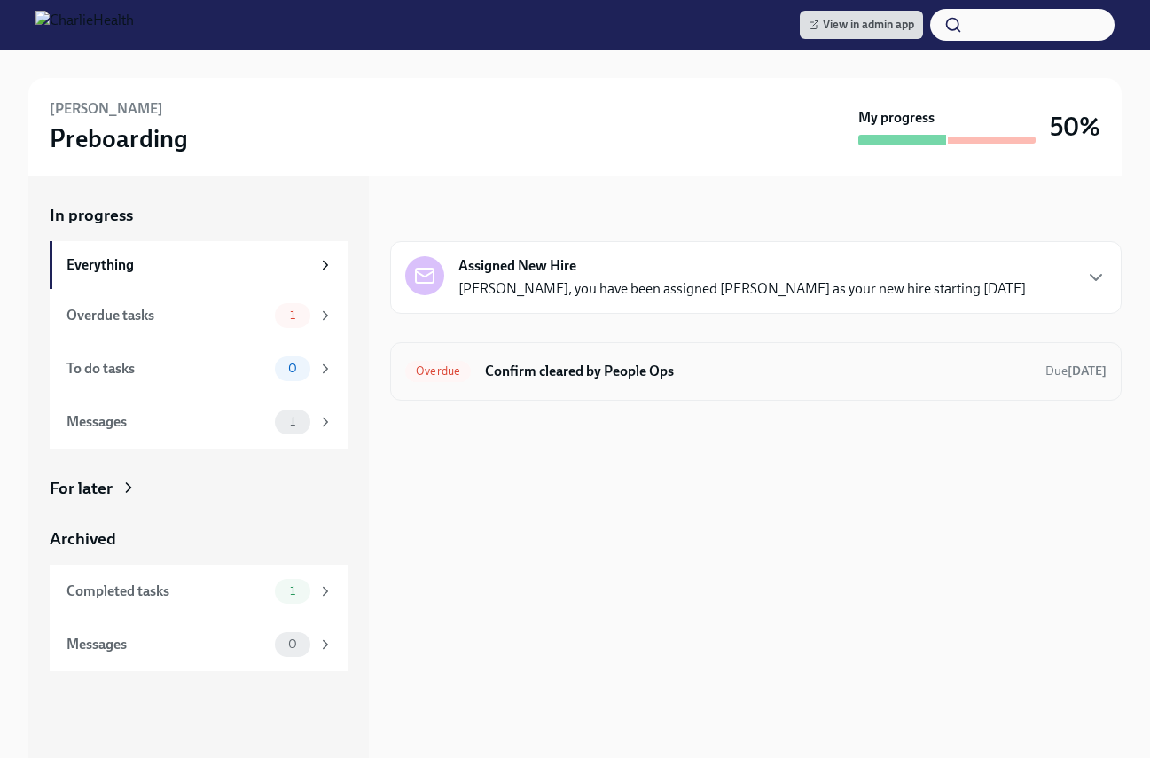
click at [529, 377] on h6 "Confirm cleared by People Ops" at bounding box center [758, 372] width 546 height 20
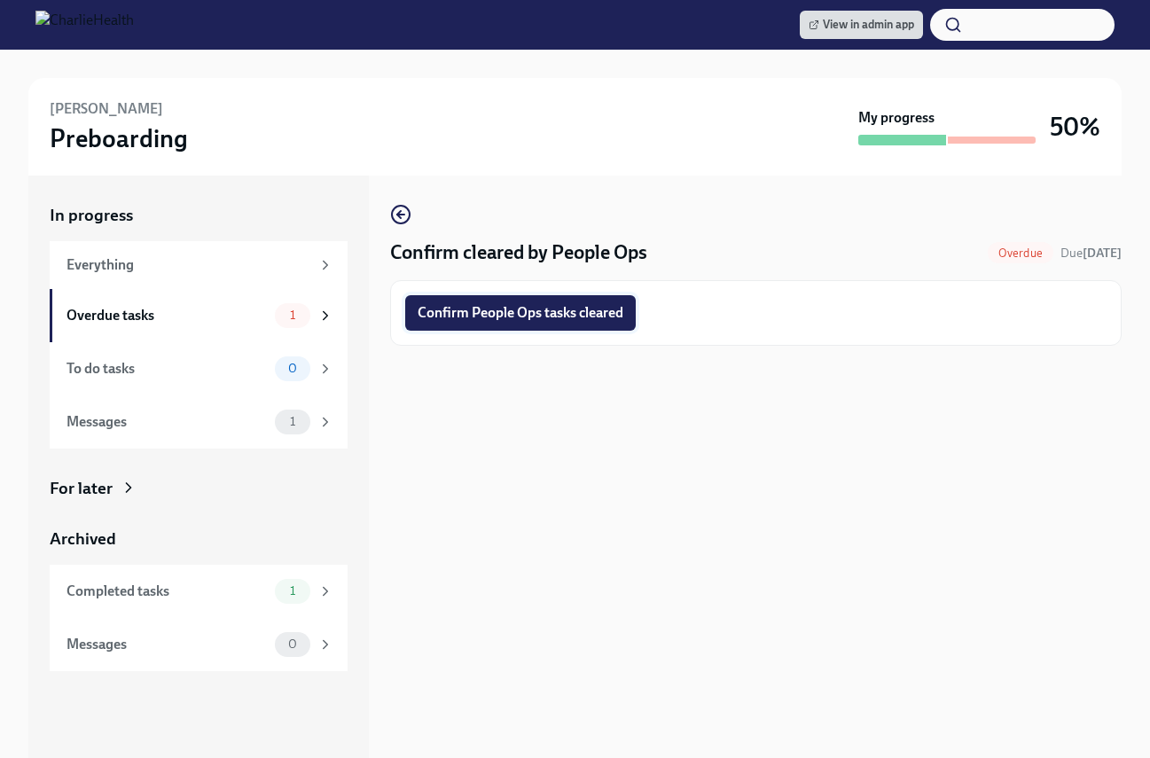
click at [513, 304] on span "Confirm People Ops tasks cleared" at bounding box center [521, 313] width 206 height 18
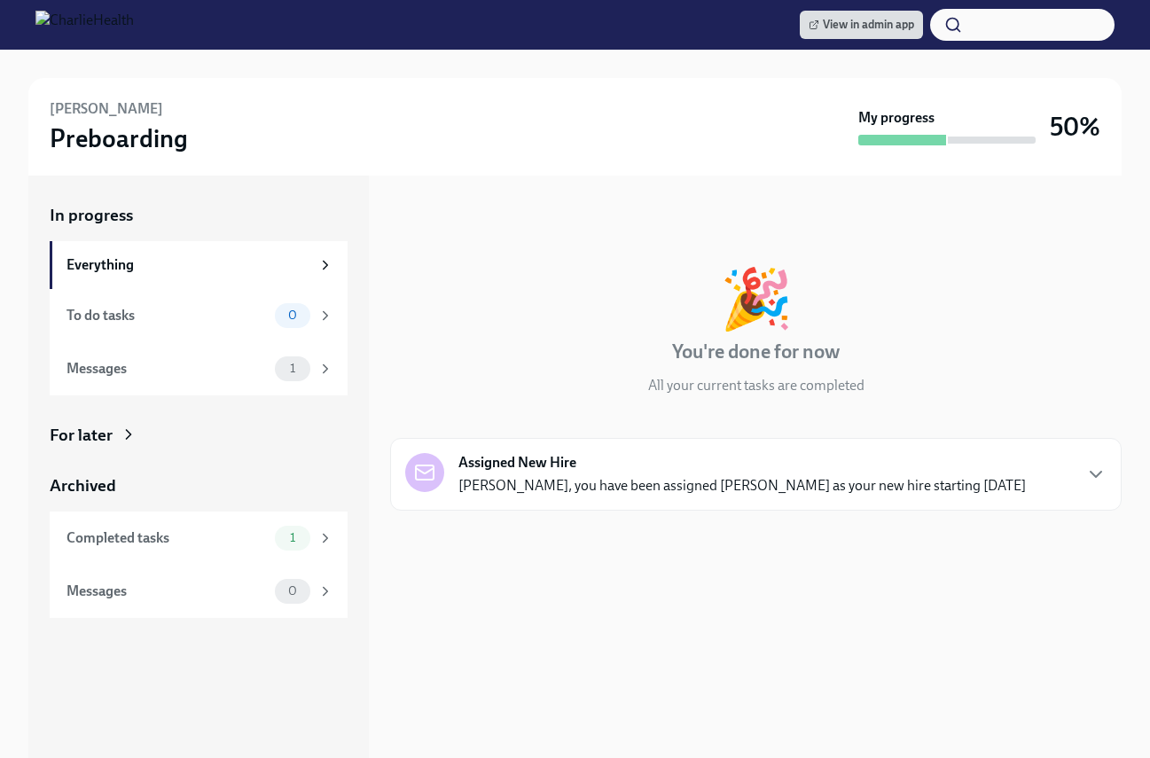
click at [235, 427] on div "For later" at bounding box center [199, 435] width 298 height 23
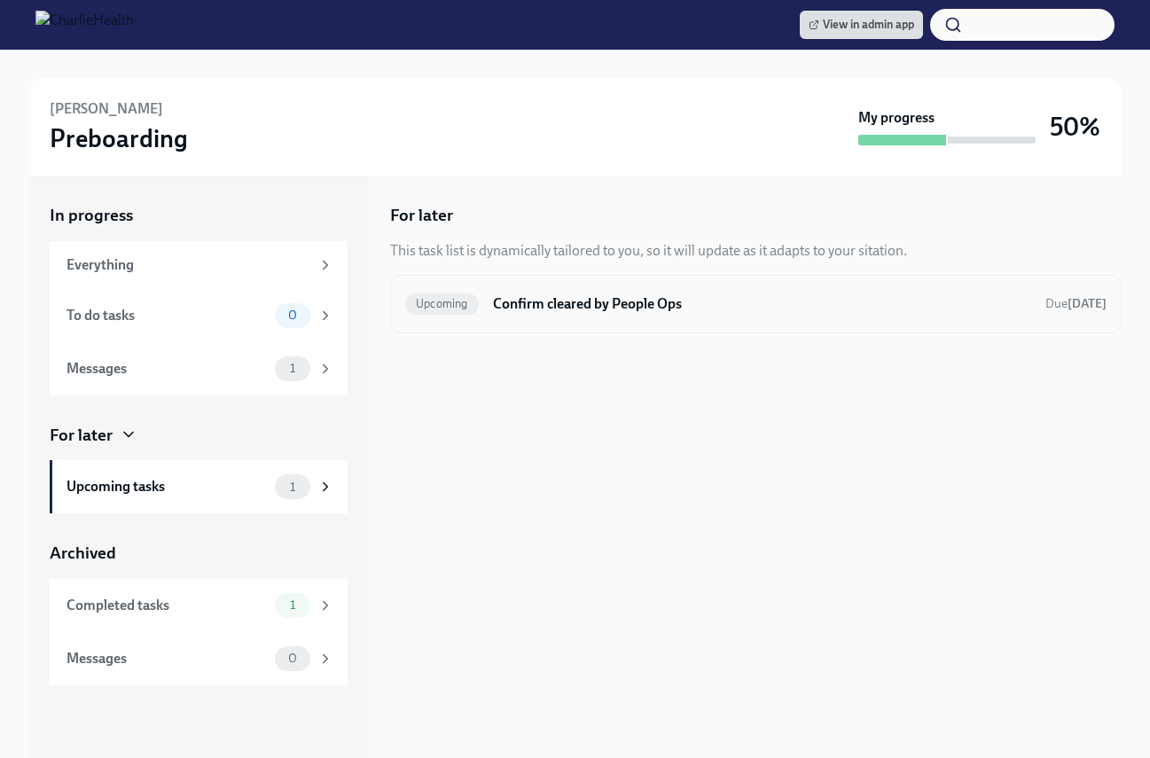
click at [501, 298] on h6 "Confirm cleared by People Ops" at bounding box center [762, 304] width 538 height 20
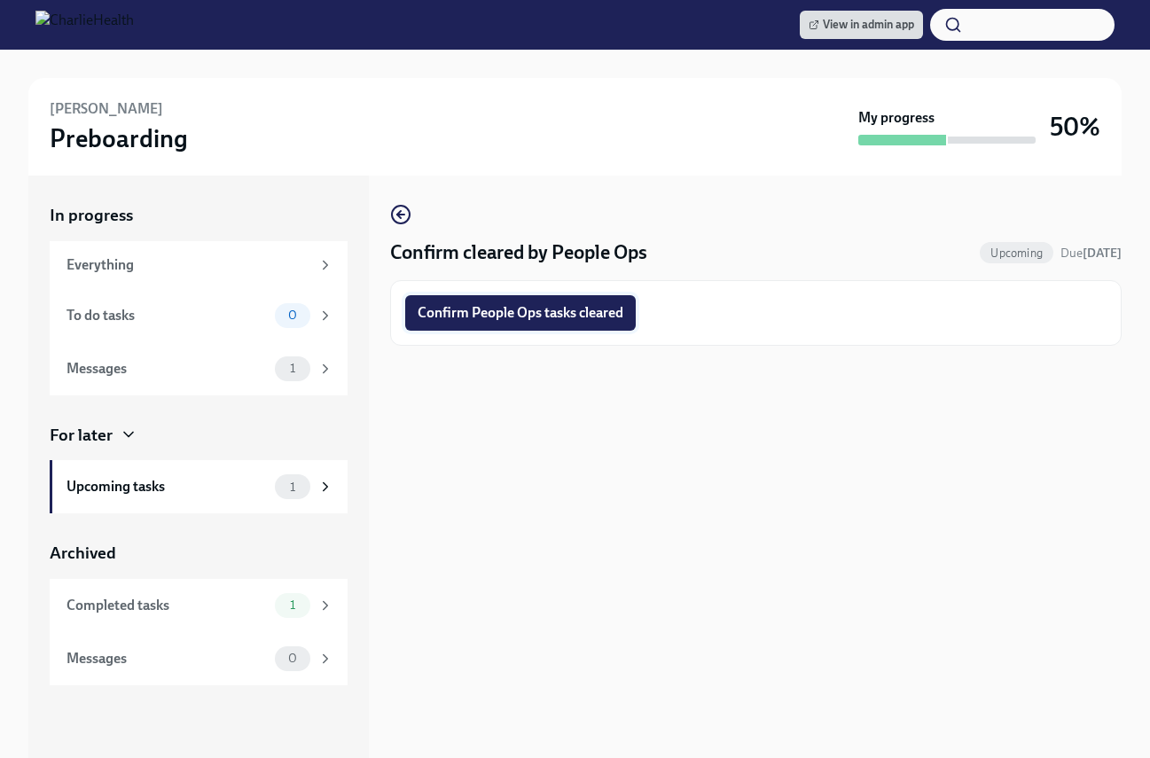
click at [499, 302] on button "Confirm People Ops tasks cleared" at bounding box center [520, 312] width 231 height 35
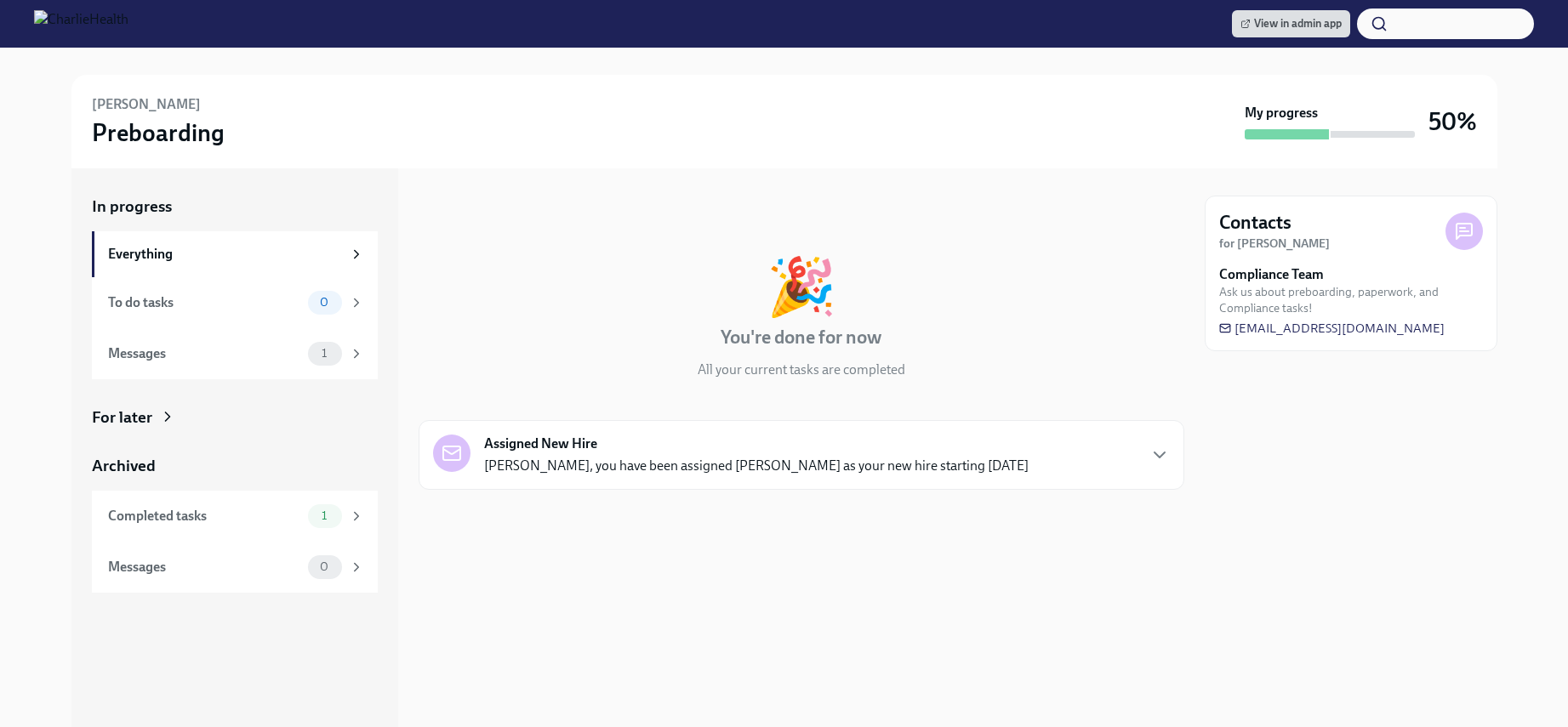
click at [216, 414] on div "For later" at bounding box center [235, 417] width 286 height 22
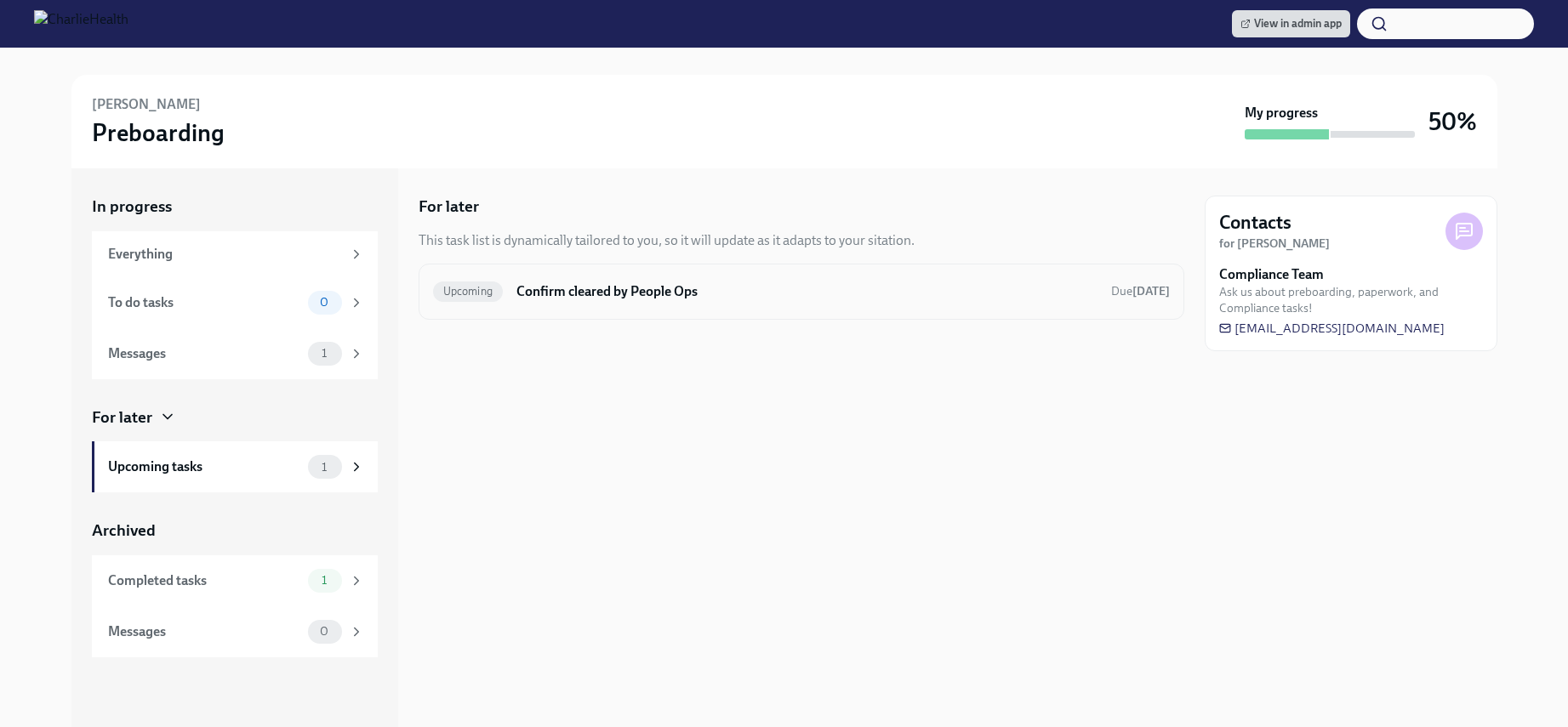
click at [580, 292] on h6 "Confirm cleared by People Ops" at bounding box center [806, 292] width 581 height 19
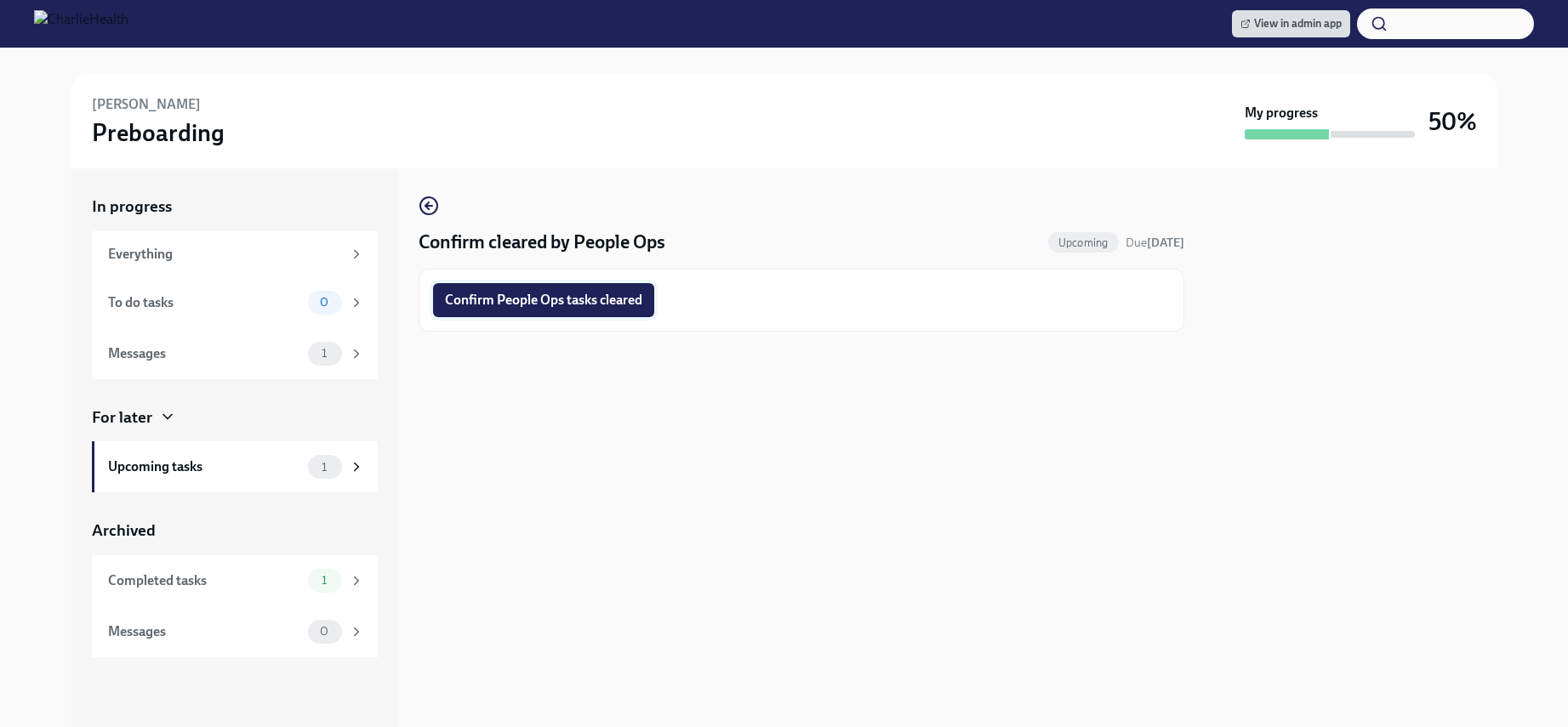
click at [578, 296] on span "Confirm People Ops tasks cleared" at bounding box center [544, 300] width 198 height 17
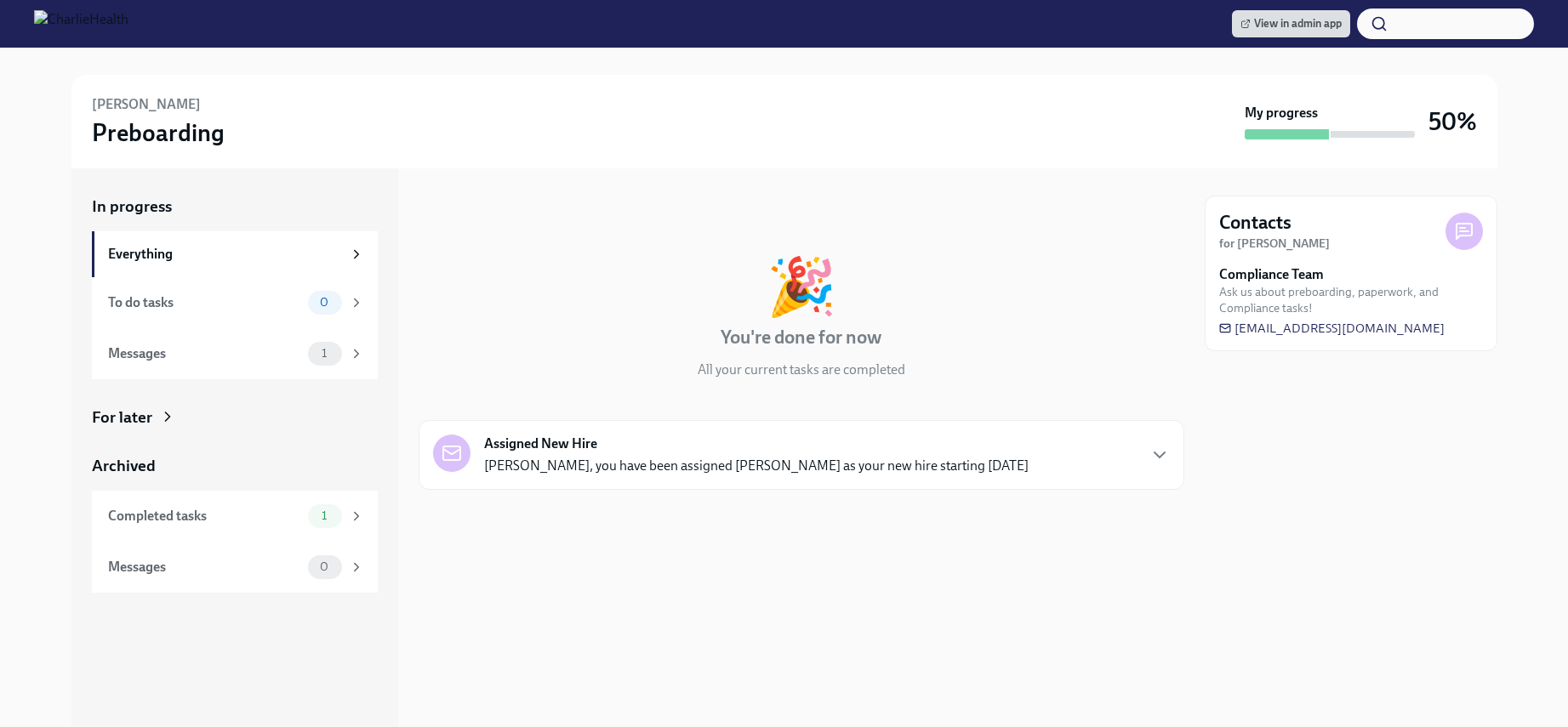
click at [167, 418] on icon at bounding box center [167, 416] width 4 height 9
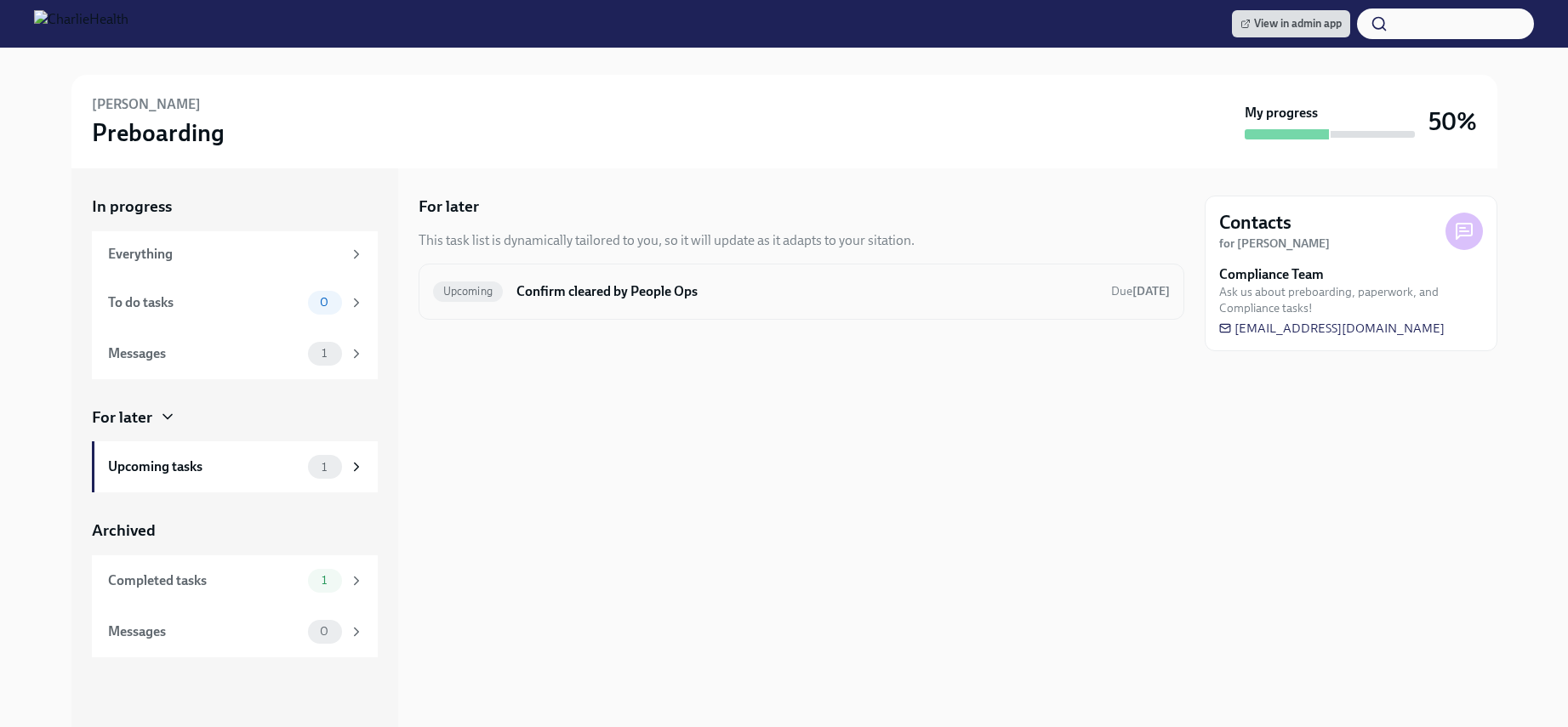
click at [552, 303] on div "Upcoming Confirm cleared by People Ops Due in 6 days" at bounding box center [801, 292] width 737 height 27
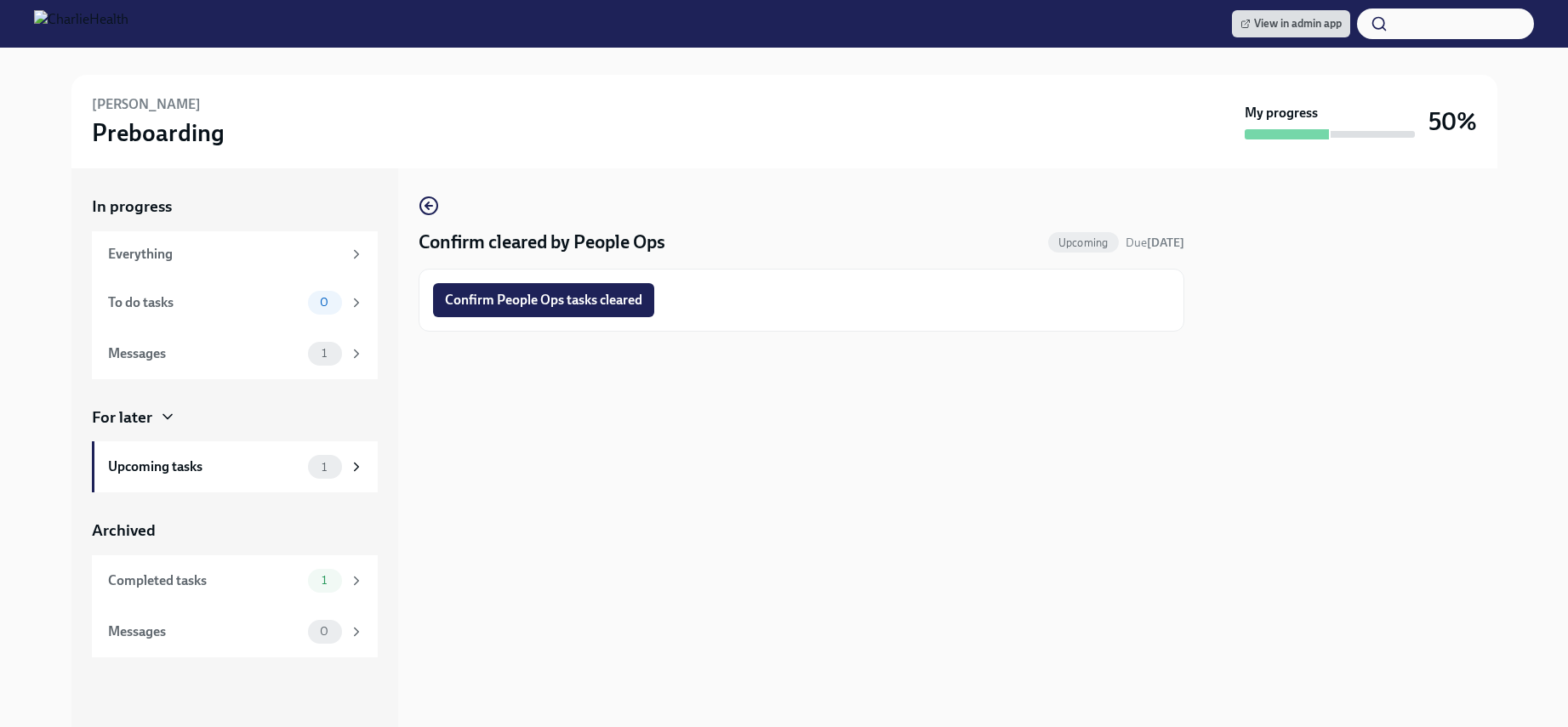
click at [552, 303] on span "Confirm People Ops tasks cleared" at bounding box center [544, 300] width 198 height 17
